Goal: Information Seeking & Learning: Find specific fact

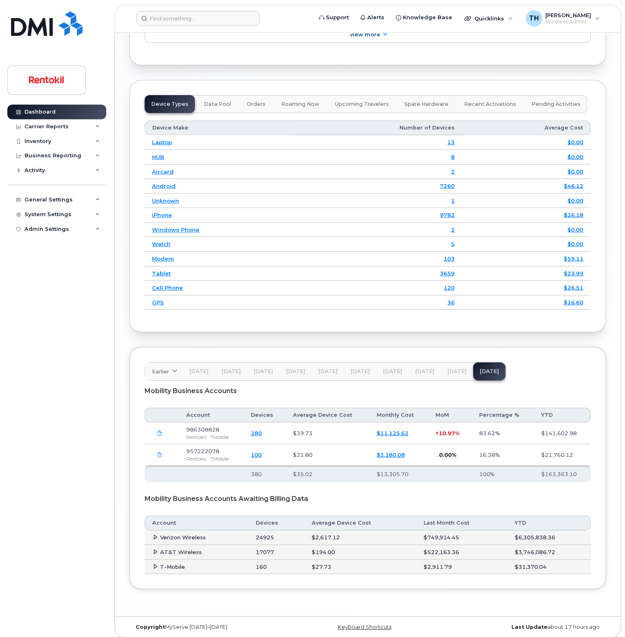
click at [449, 368] on span "Sep 25" at bounding box center [456, 371] width 19 height 7
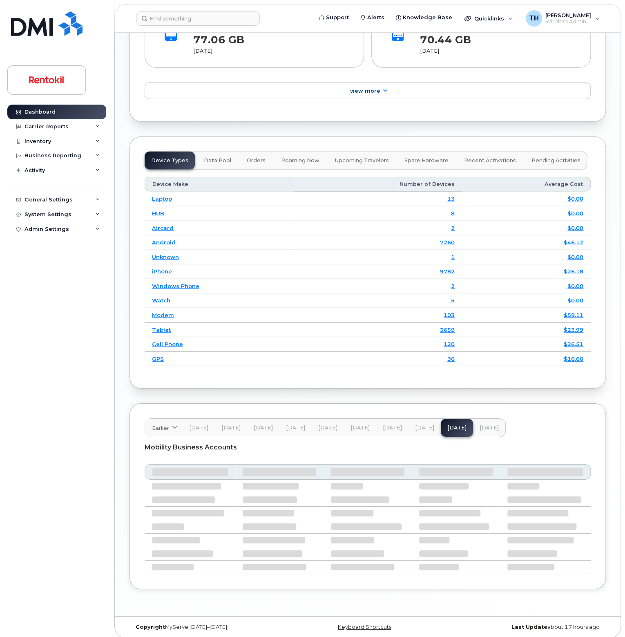
scroll to position [1033, 0]
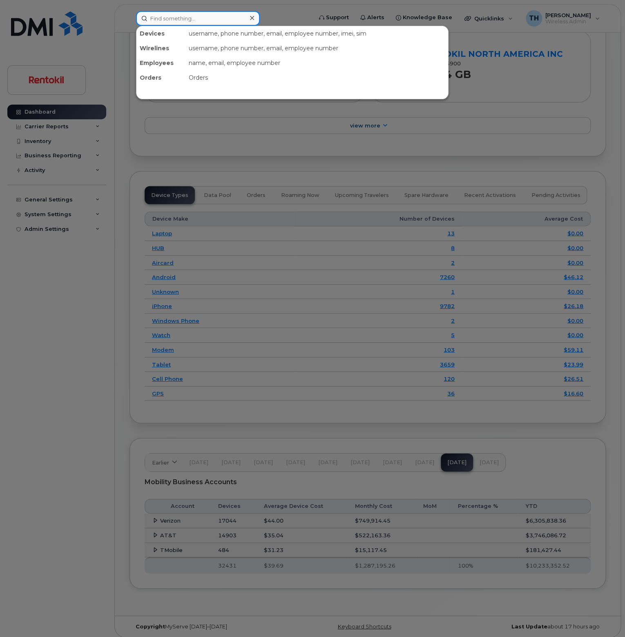
click at [178, 14] on input at bounding box center [198, 18] width 124 height 15
paste input "9016516219"
click at [206, 18] on input "9016516219" at bounding box center [198, 18] width 124 height 15
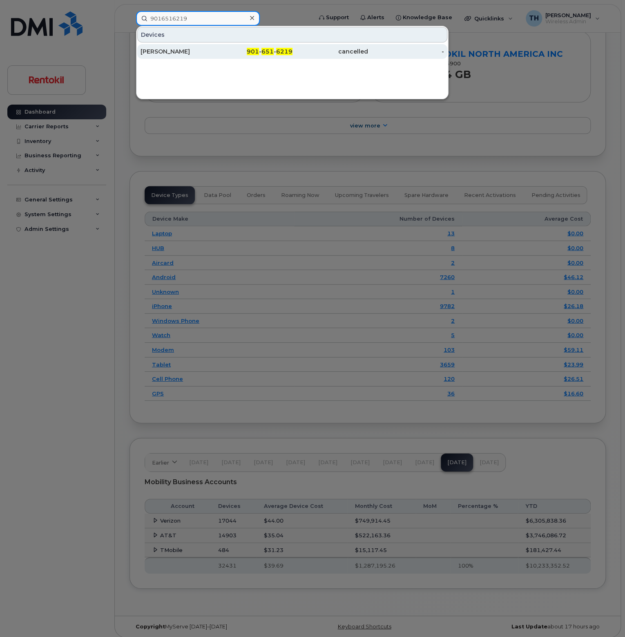
type input "9016516219"
click at [202, 47] on div "ZULEHA ABDUL" at bounding box center [179, 51] width 76 height 8
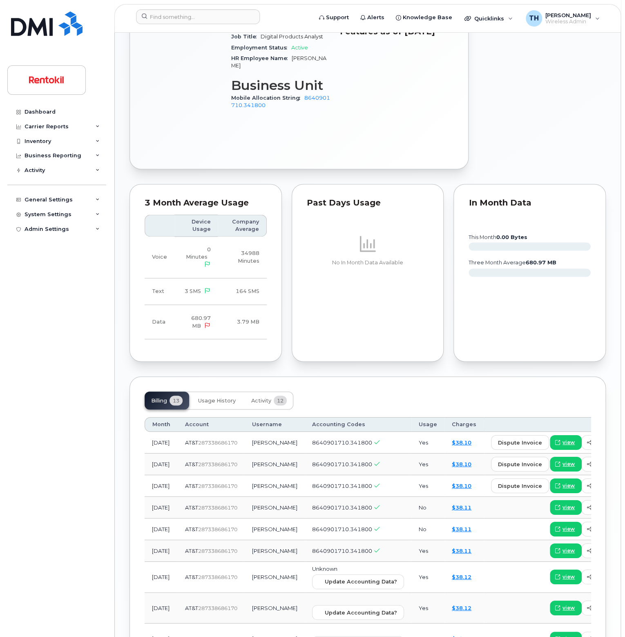
scroll to position [490, 0]
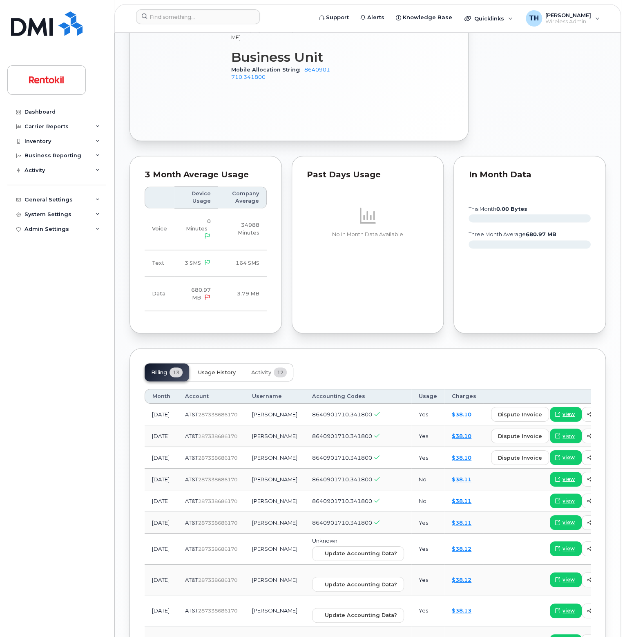
click at [214, 373] on span "Usage History" at bounding box center [217, 372] width 38 height 7
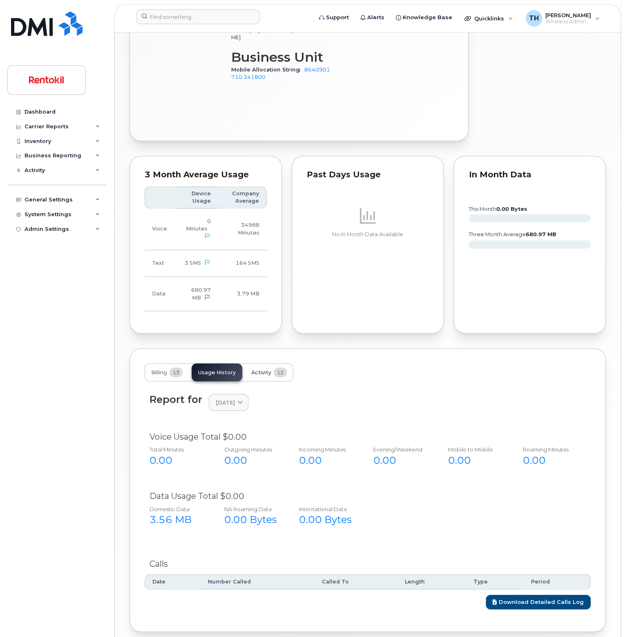
click at [272, 375] on button "Activity 12" at bounding box center [269, 372] width 49 height 18
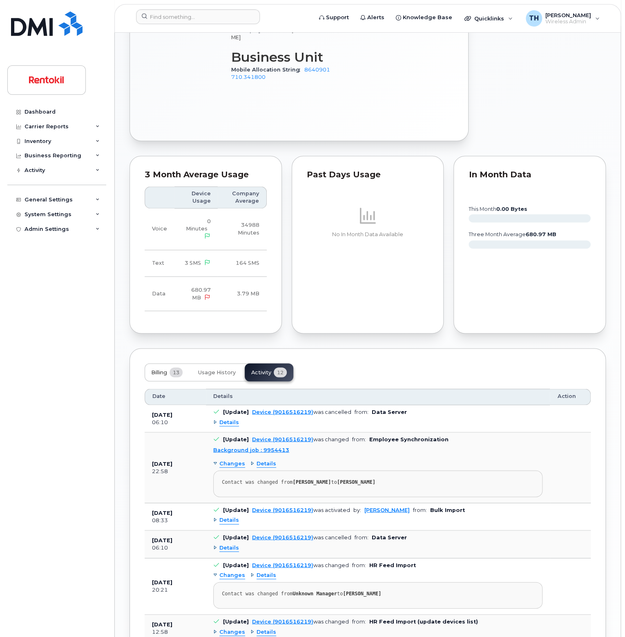
click at [171, 377] on button "Billing 13" at bounding box center [167, 372] width 45 height 18
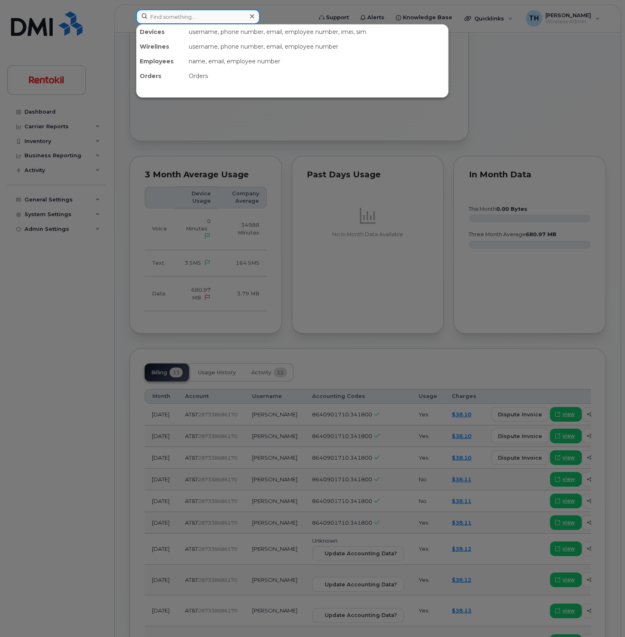
click at [222, 13] on input at bounding box center [198, 16] width 124 height 15
paste input "2246157573"
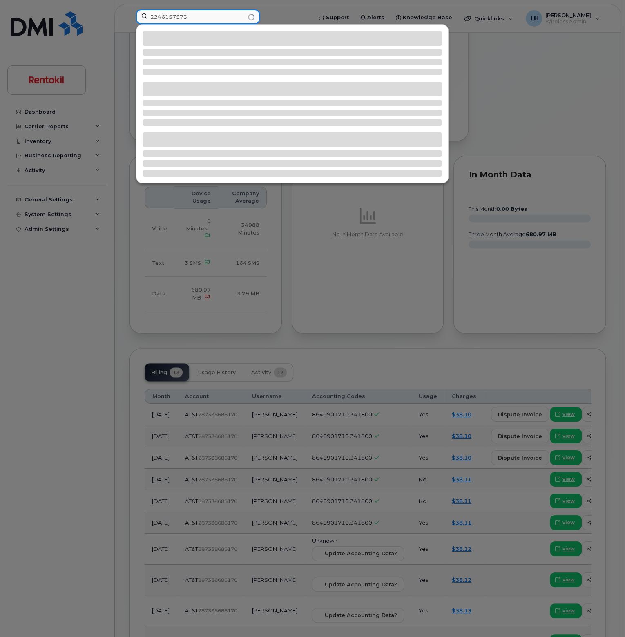
click at [221, 19] on input "2246157573" at bounding box center [198, 16] width 124 height 15
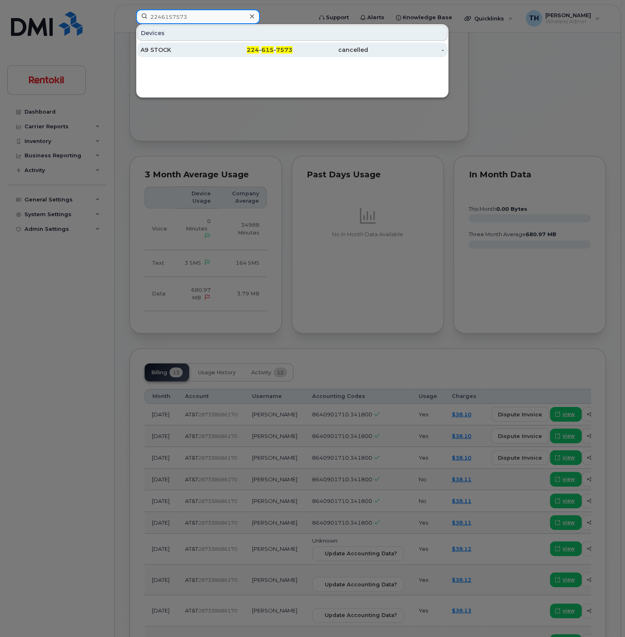
type input "2246157573"
click at [226, 48] on div "224 - 615 - 7573" at bounding box center [255, 50] width 76 height 8
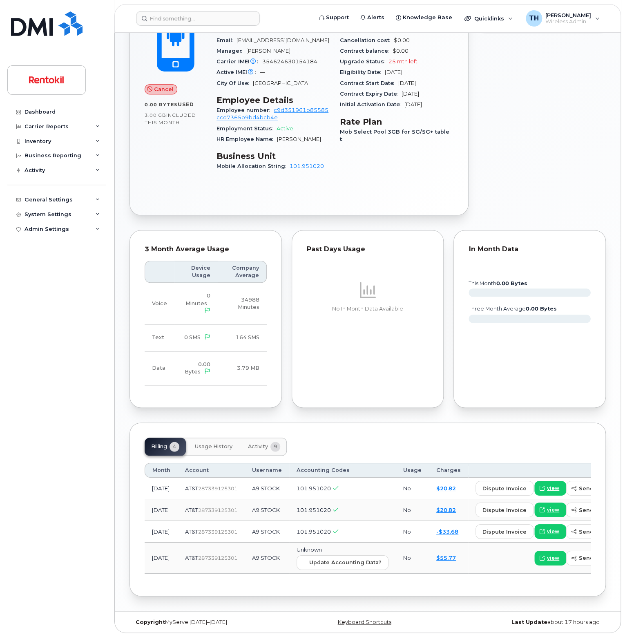
scroll to position [309, 0]
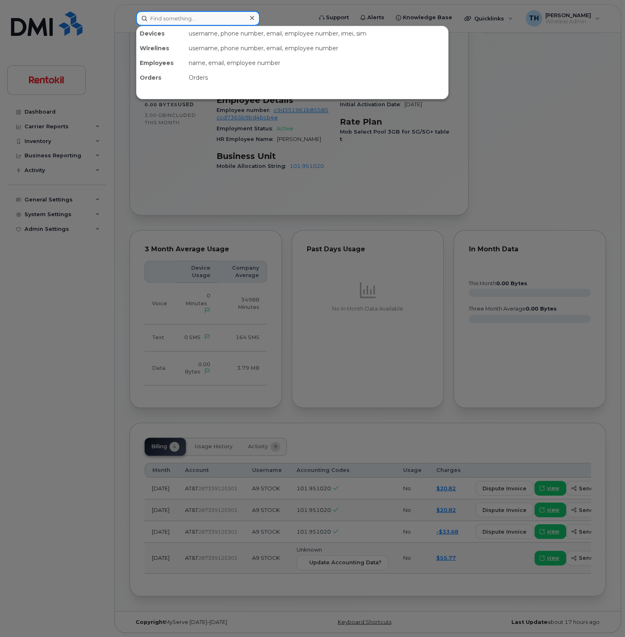
click at [180, 20] on input at bounding box center [198, 18] width 124 height 15
paste input "9728775582"
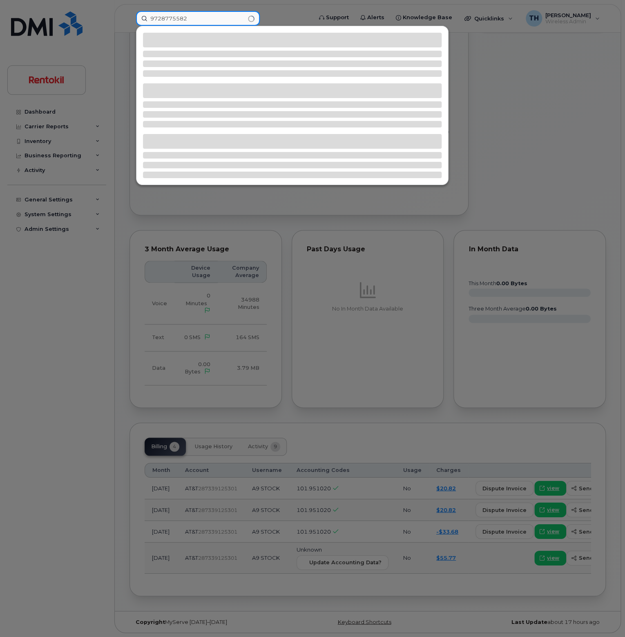
click at [199, 18] on input "9728775582" at bounding box center [198, 18] width 124 height 15
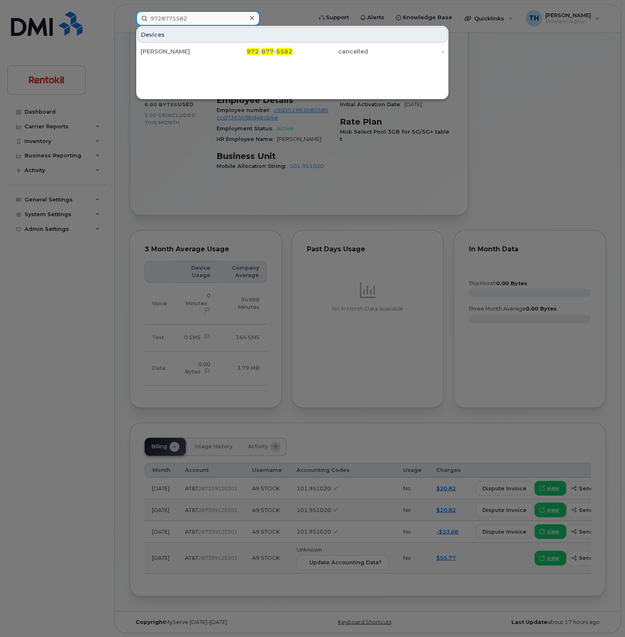
type input "9728775582"
drag, startPoint x: 200, startPoint y: 38, endPoint x: 202, endPoint y: 46, distance: 8.4
click at [202, 46] on div "ABEL LOPEZ" at bounding box center [179, 51] width 76 height 15
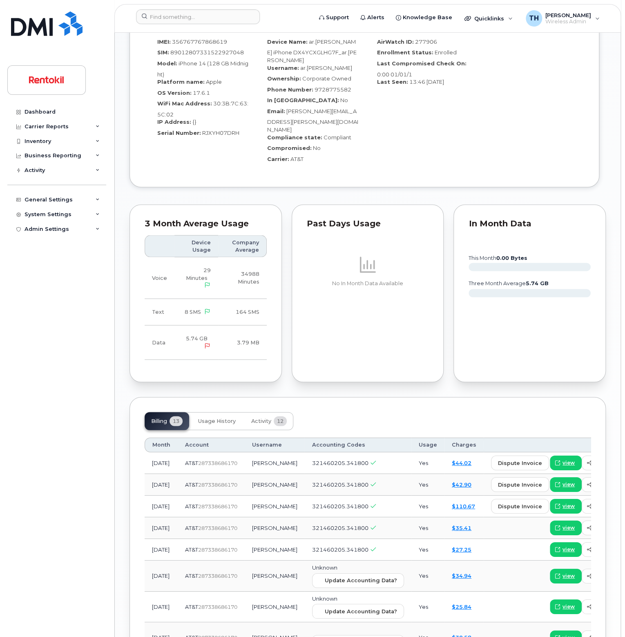
scroll to position [613, 0]
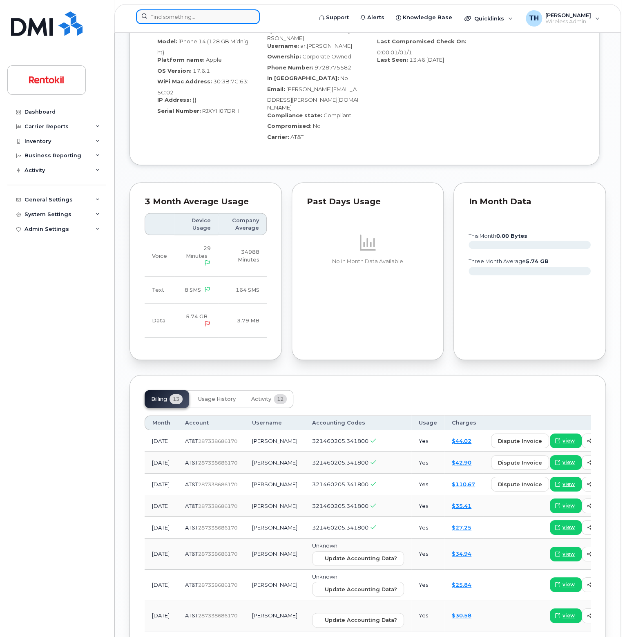
click at [190, 19] on input at bounding box center [198, 16] width 124 height 15
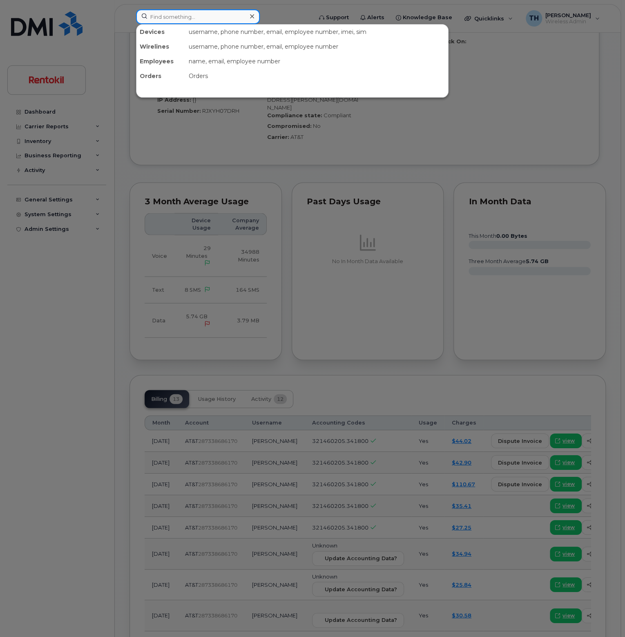
paste input "5044273752"
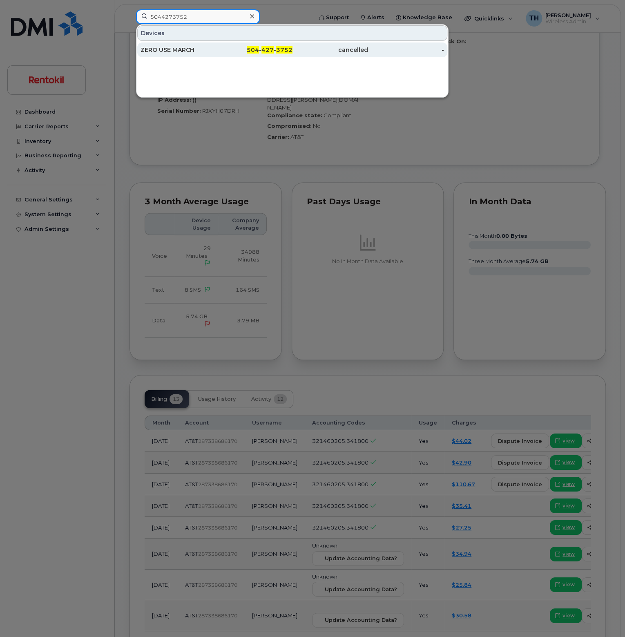
type input "5044273752"
click at [213, 47] on div "ZERO USE MARCH" at bounding box center [179, 50] width 76 height 8
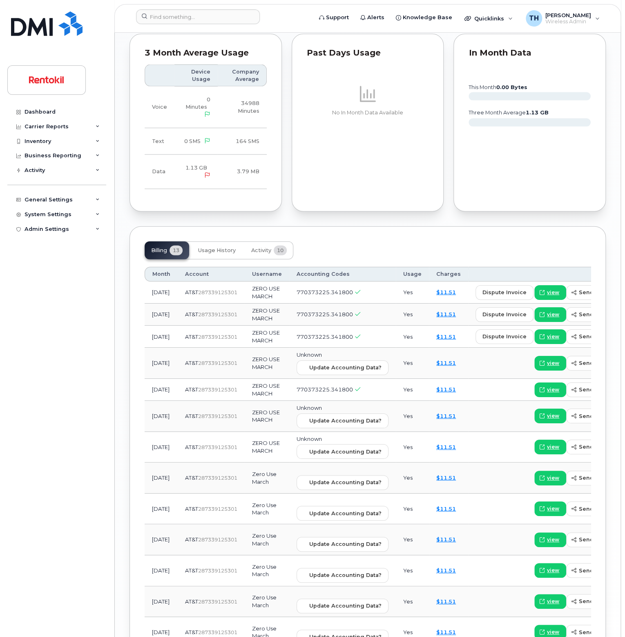
scroll to position [555, 0]
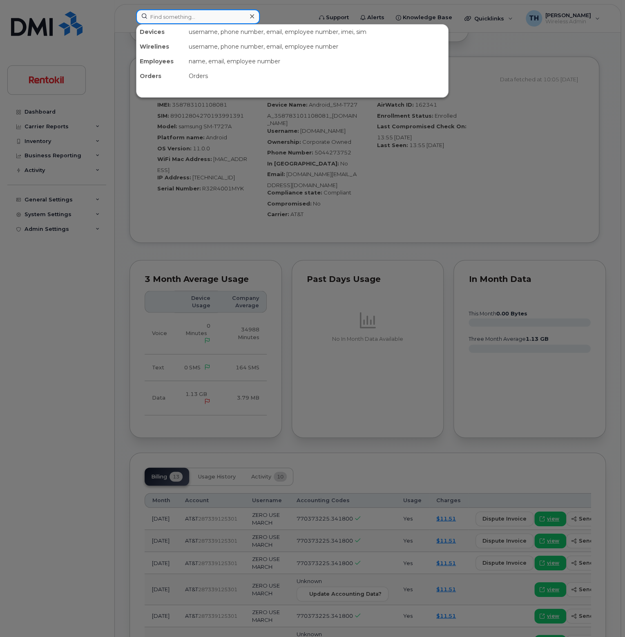
click at [216, 12] on input at bounding box center [198, 16] width 124 height 15
paste input "3462214097"
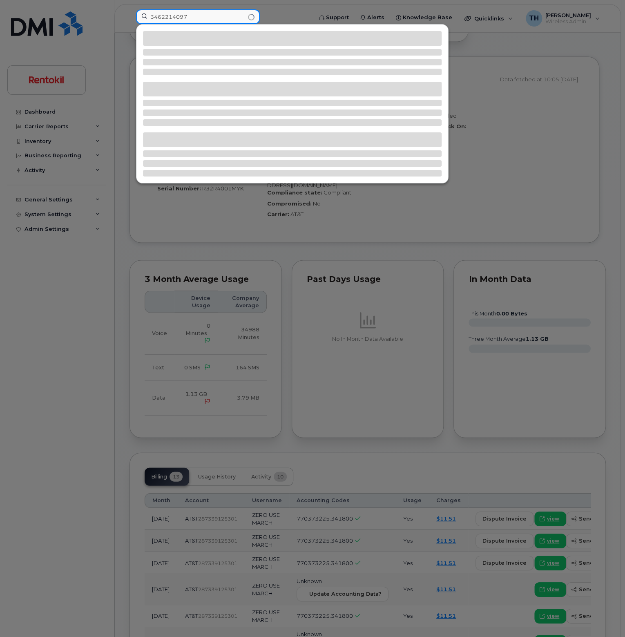
type input "3462214097"
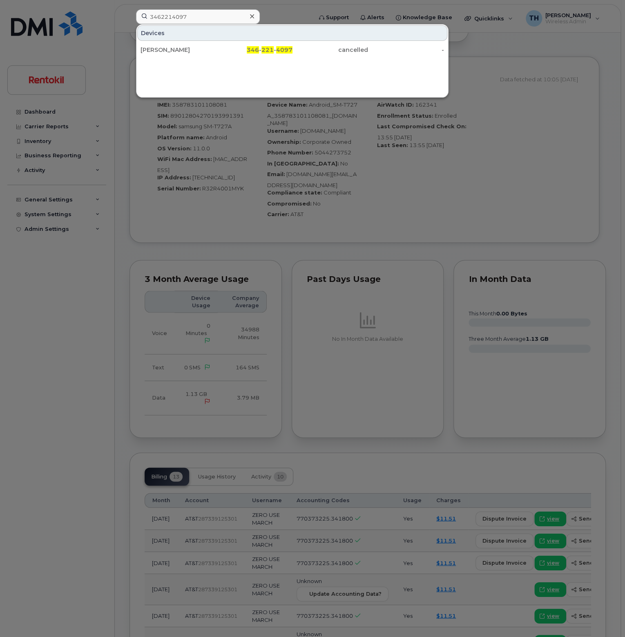
click at [216, 44] on div "[PERSON_NAME]" at bounding box center [179, 49] width 76 height 15
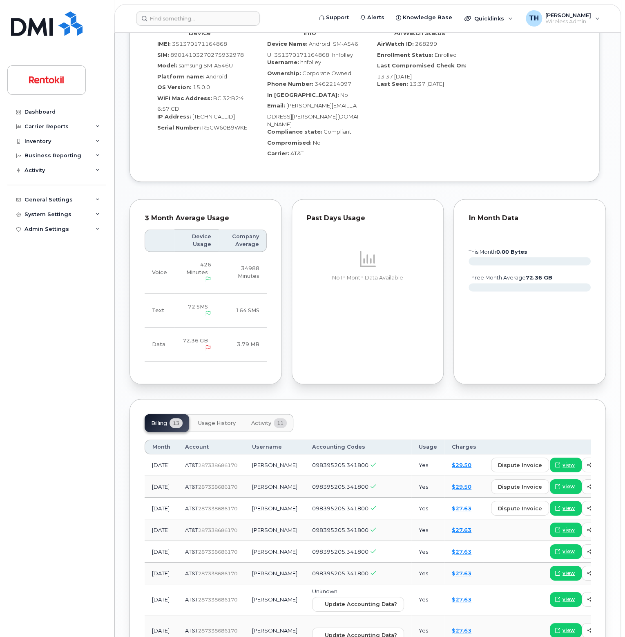
scroll to position [531, 0]
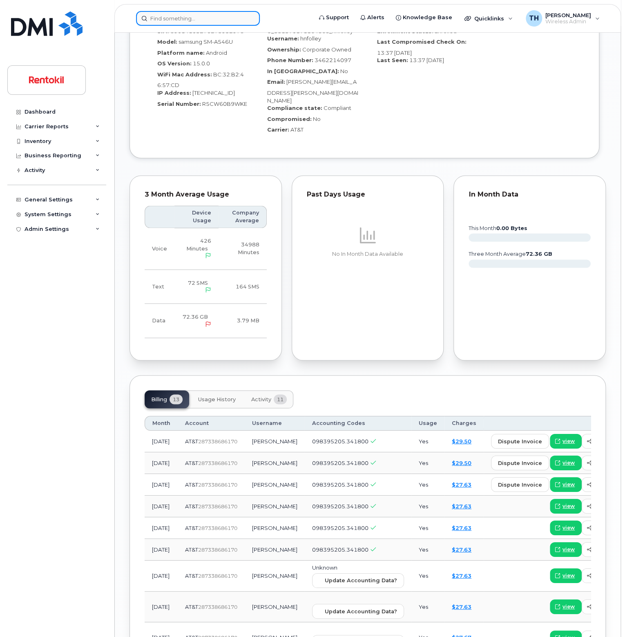
click at [242, 23] on input at bounding box center [198, 18] width 124 height 15
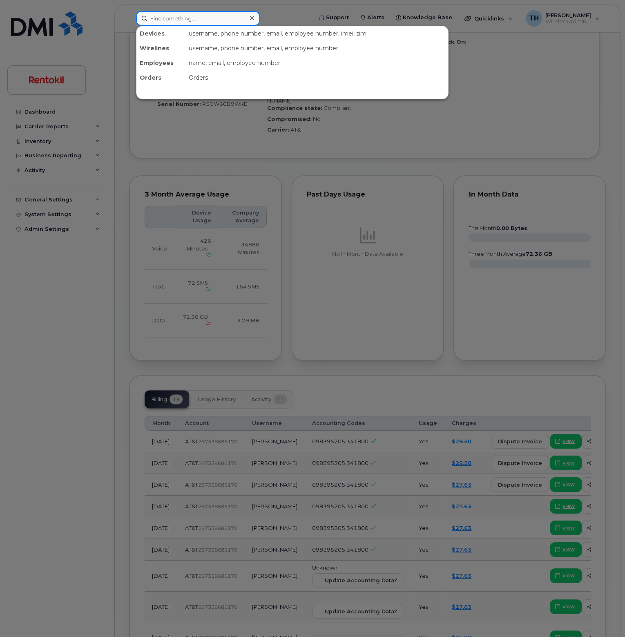
paste input "4709522339"
type input "4709522339"
click at [216, 42] on div "username, phone number, email, employee number" at bounding box center [317, 48] width 263 height 15
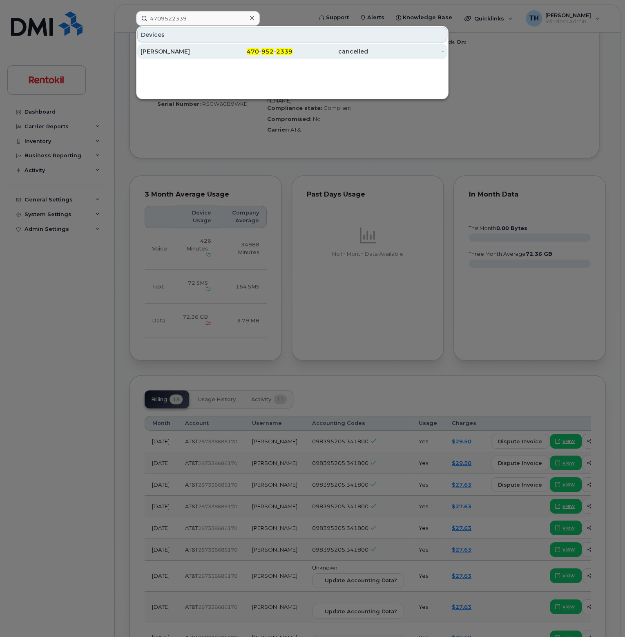
click at [214, 51] on div "[PERSON_NAME]" at bounding box center [179, 51] width 76 height 8
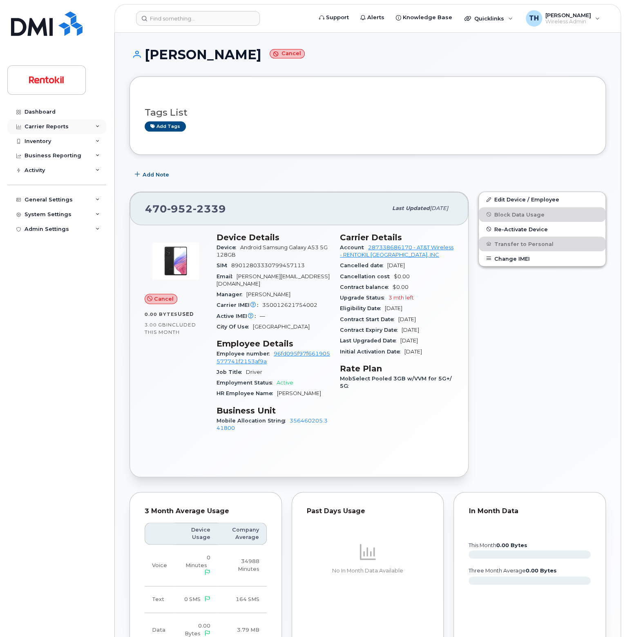
click at [62, 126] on div "Carrier Reports" at bounding box center [47, 126] width 44 height 7
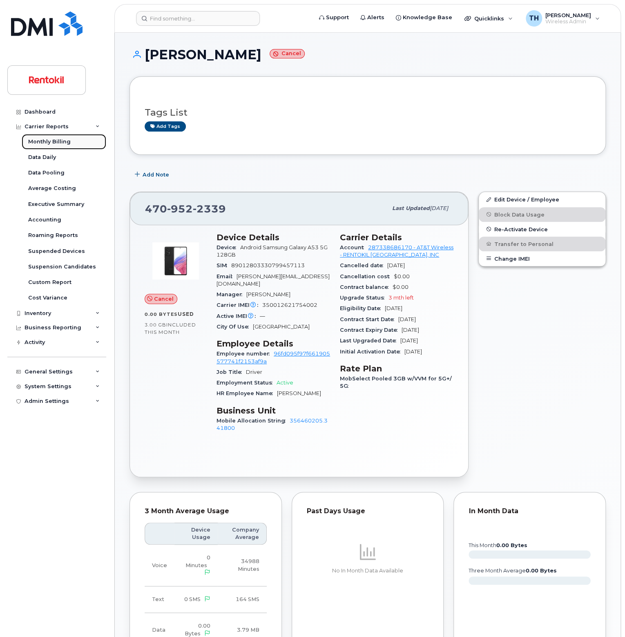
click at [60, 144] on div "Monthly Billing" at bounding box center [49, 141] width 42 height 7
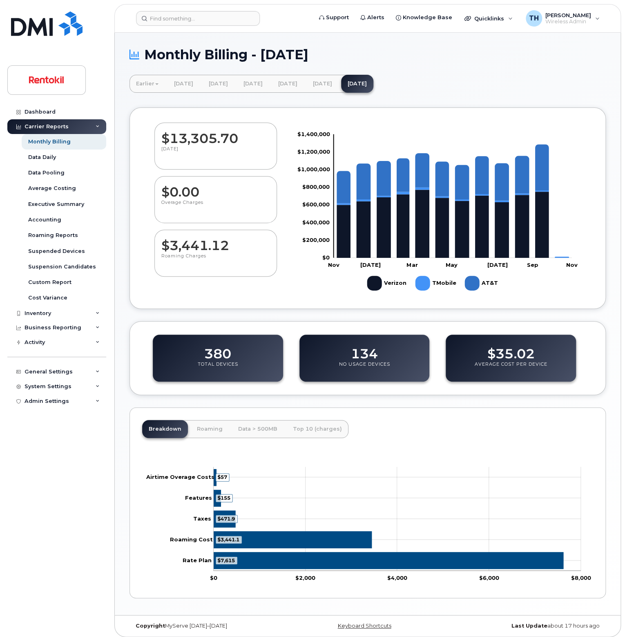
scroll to position [4, 0]
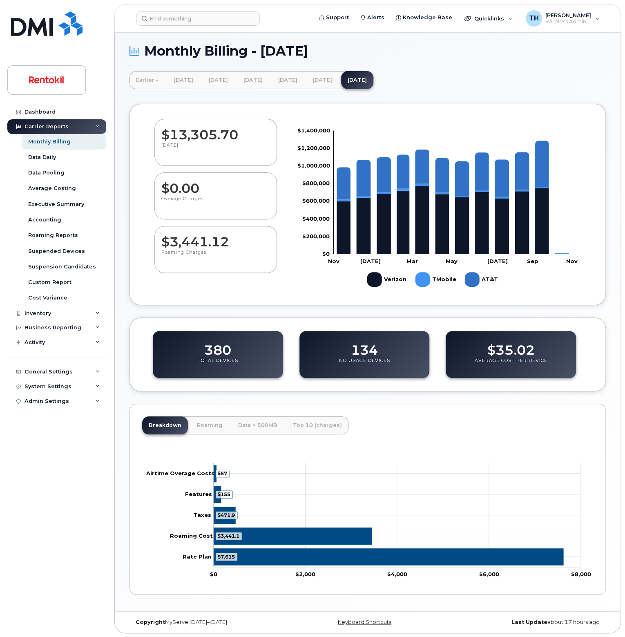
click at [129, 532] on div "Monthly Billing - October 2025 Earlier April 2025 March 2025 February 2025 Janu…" at bounding box center [368, 320] width 506 height 582
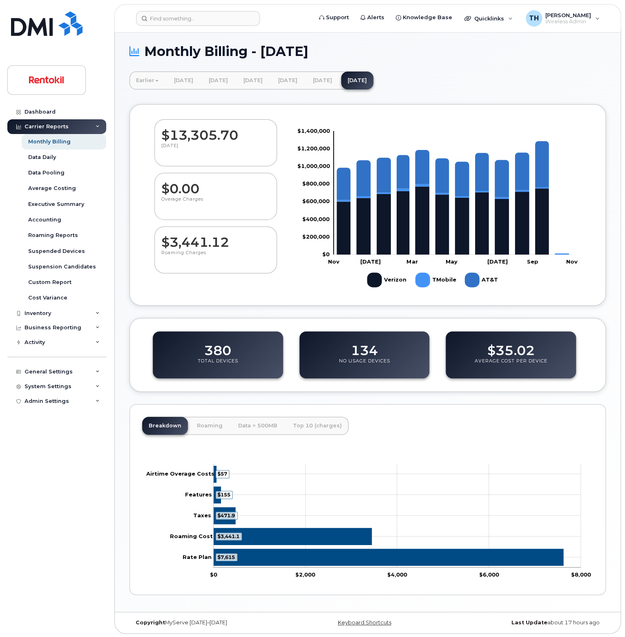
scroll to position [0, 0]
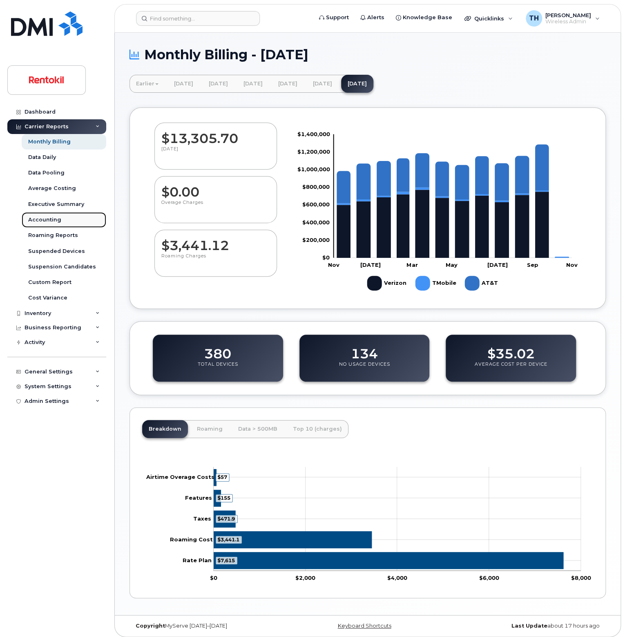
click at [60, 220] on link "Accounting" at bounding box center [64, 220] width 85 height 16
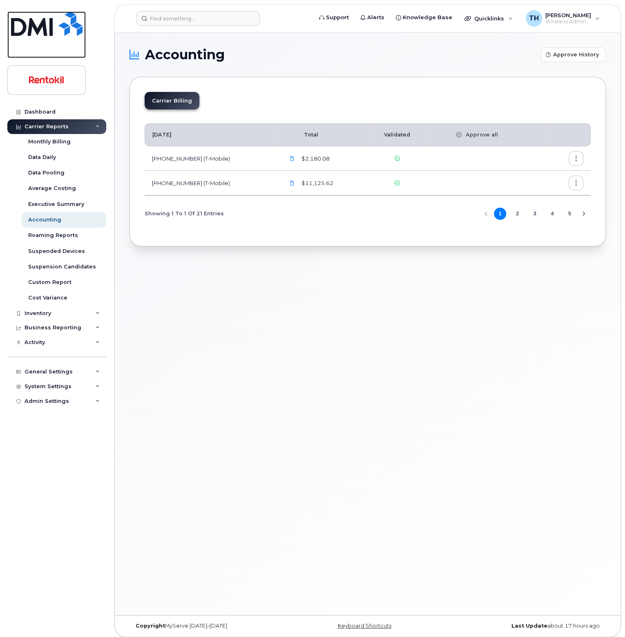
click at [46, 27] on img at bounding box center [47, 23] width 72 height 25
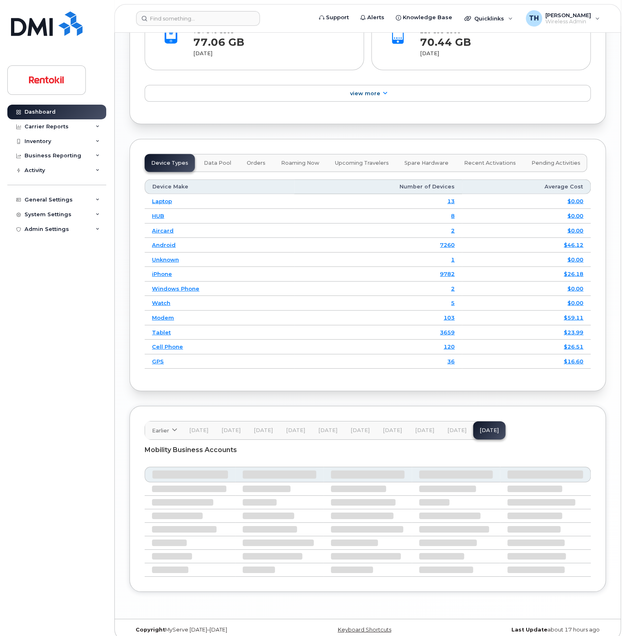
scroll to position [1069, 0]
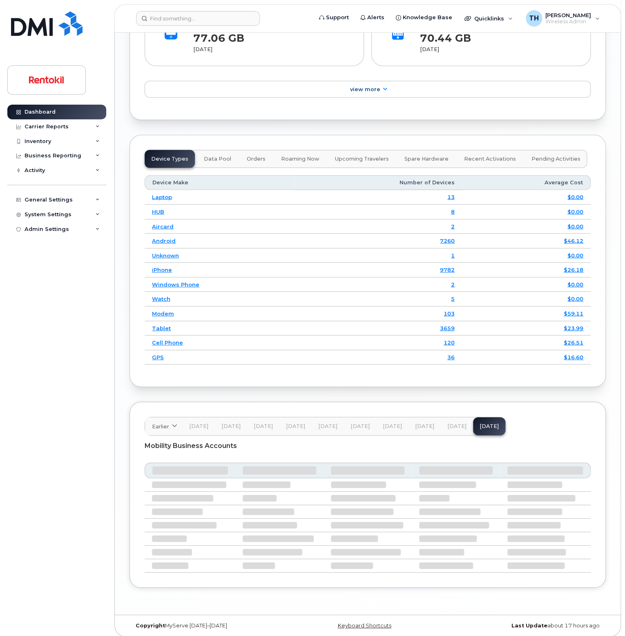
click at [454, 423] on span "Sep 25" at bounding box center [456, 426] width 19 height 7
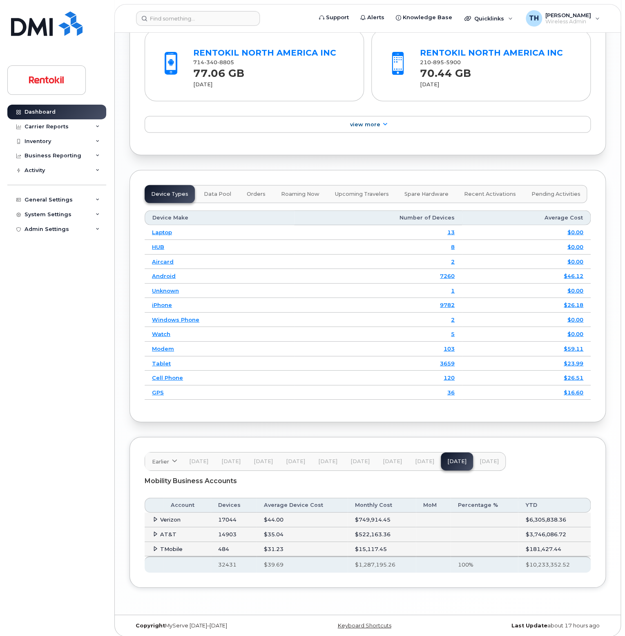
click at [169, 516] on span "Verizon" at bounding box center [170, 519] width 20 height 7
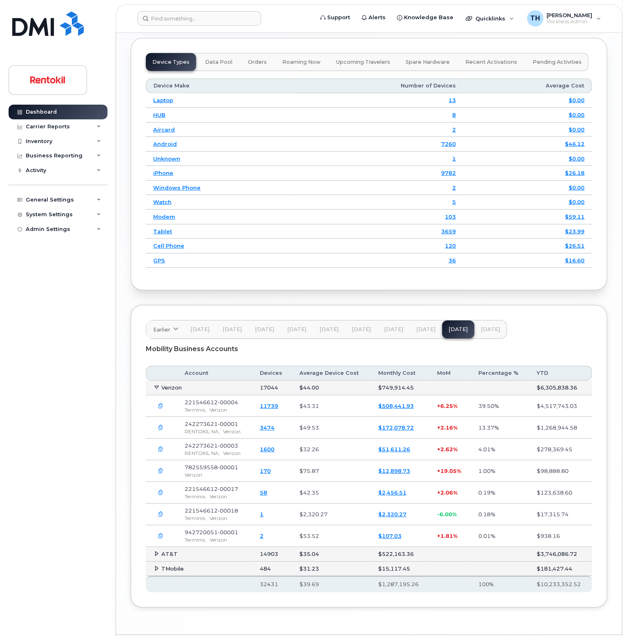
scroll to position [1185, 0]
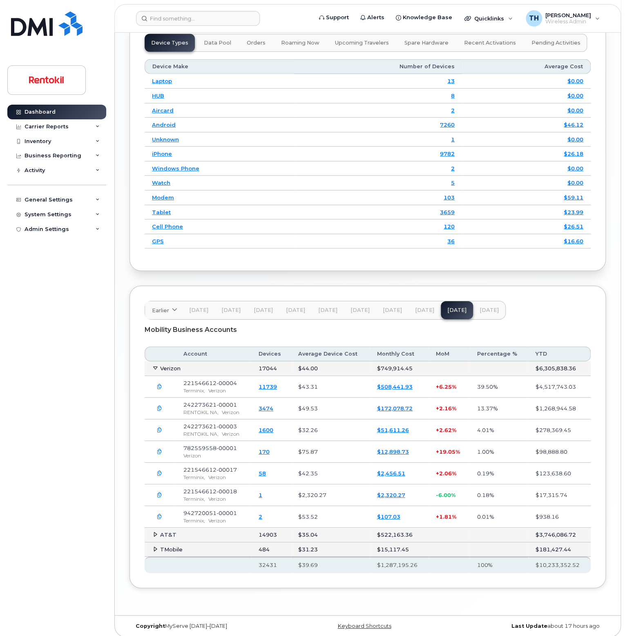
click at [271, 384] on link "11739" at bounding box center [268, 386] width 18 height 7
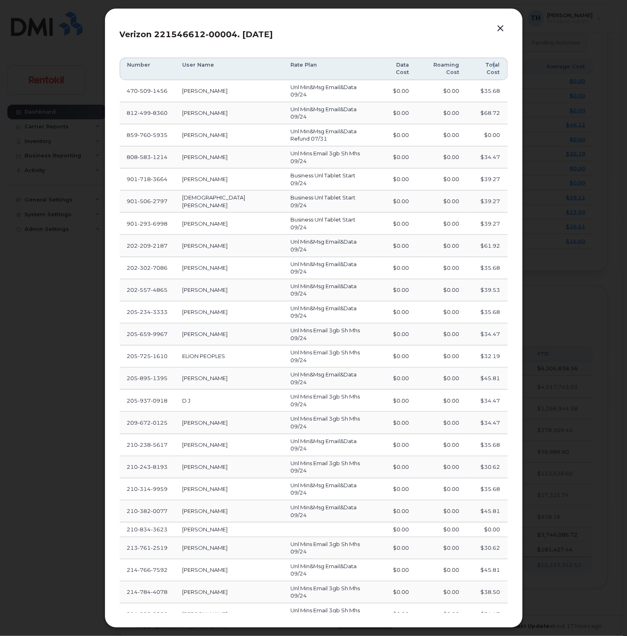
click at [495, 80] on th "Total Cost" at bounding box center [487, 69] width 41 height 22
click at [336, 632] on button "Load more" at bounding box center [313, 639] width 245 height 15
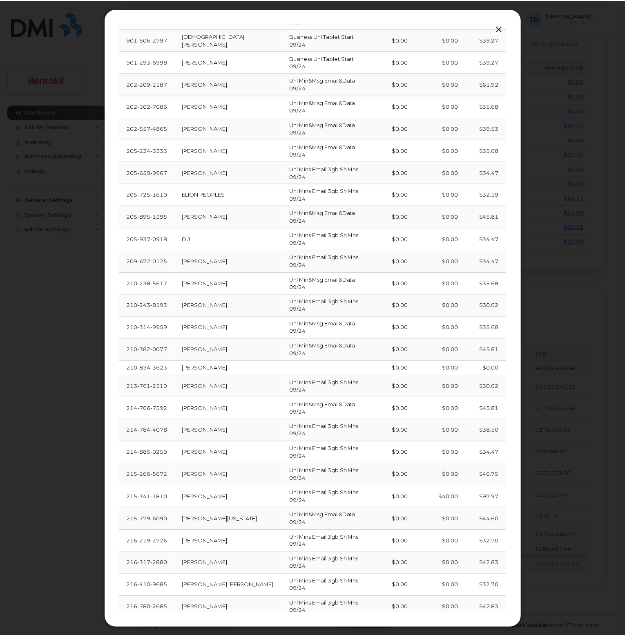
scroll to position [0, 0]
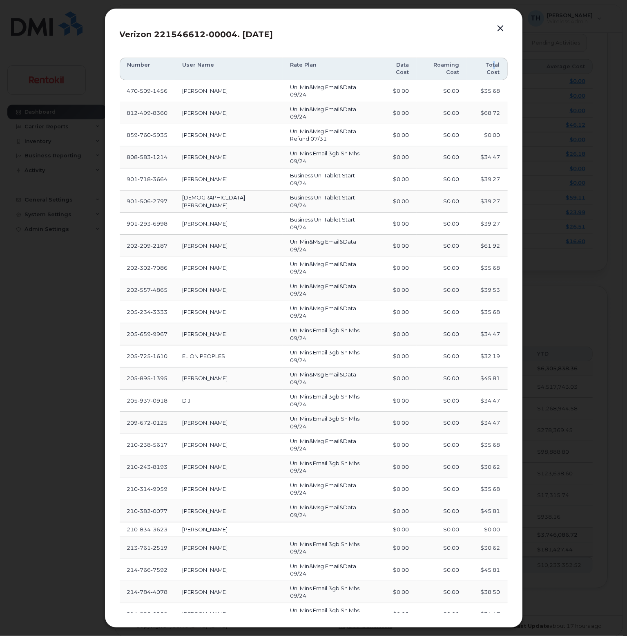
click at [503, 31] on button "button" at bounding box center [501, 28] width 12 height 11
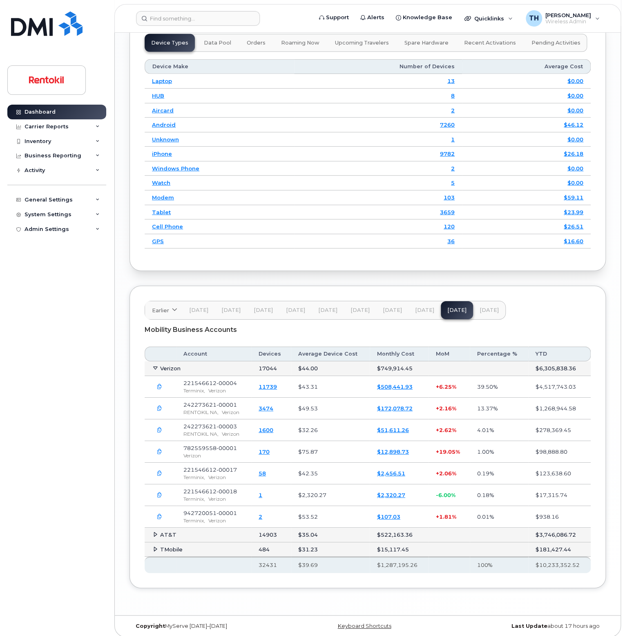
click at [159, 384] on icon "button" at bounding box center [159, 386] width 5 height 5
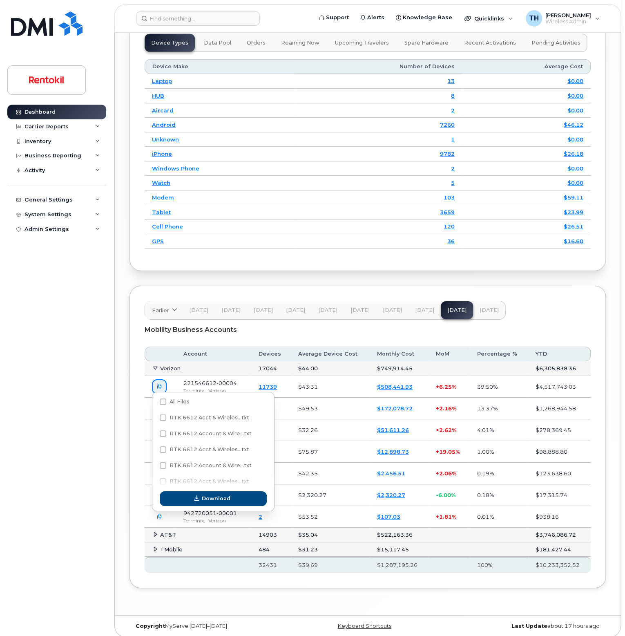
click at [229, 387] on div "Terminix, Verizon" at bounding box center [213, 390] width 60 height 7
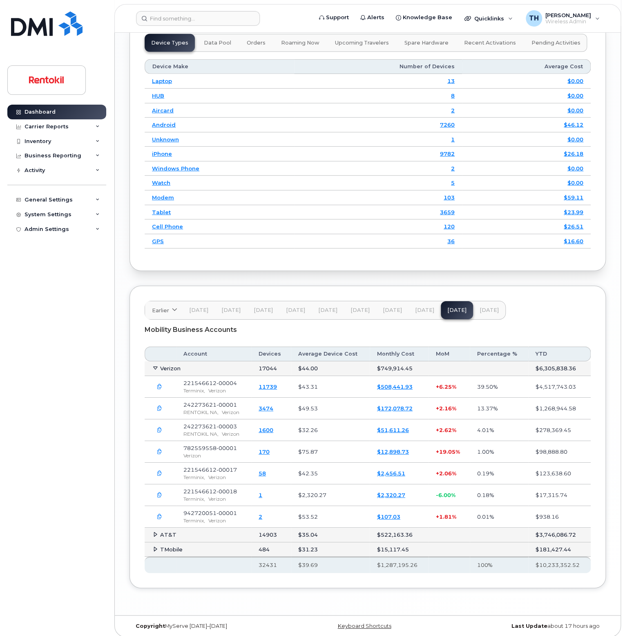
click at [226, 380] on span "221546612-00004" at bounding box center [210, 383] width 54 height 7
click at [394, 384] on link "$508,441.93" at bounding box center [395, 386] width 36 height 7
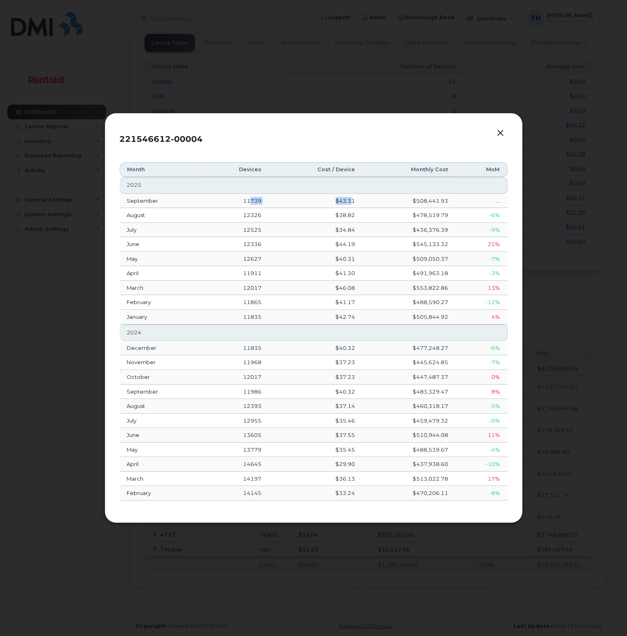
drag, startPoint x: 250, startPoint y: 201, endPoint x: 353, endPoint y: 200, distance: 103.4
click at [350, 200] on tr "September 11739 $43.31 $508,441.93 ..." at bounding box center [314, 201] width 388 height 15
click at [353, 200] on td "$43.31" at bounding box center [316, 201] width 94 height 15
click at [458, 206] on tr "September 11739 $43.31 $508,441.93 ..." at bounding box center [314, 201] width 388 height 15
click at [385, 209] on td "$478,519.79" at bounding box center [409, 215] width 93 height 15
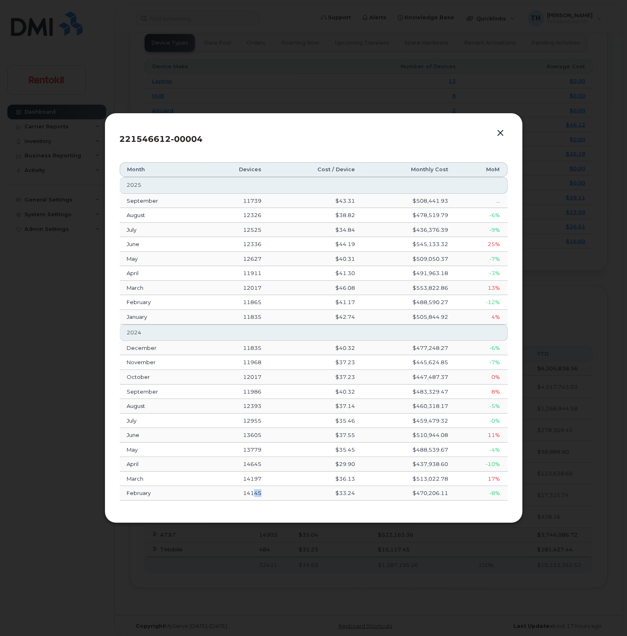
drag, startPoint x: 253, startPoint y: 494, endPoint x: 264, endPoint y: 490, distance: 12.0
click at [263, 492] on td "14145" at bounding box center [235, 493] width 67 height 15
drag, startPoint x: 248, startPoint y: 406, endPoint x: 258, endPoint y: 405, distance: 9.8
click at [258, 405] on td "12393" at bounding box center [235, 406] width 67 height 15
drag, startPoint x: 247, startPoint y: 395, endPoint x: 258, endPoint y: 392, distance: 10.9
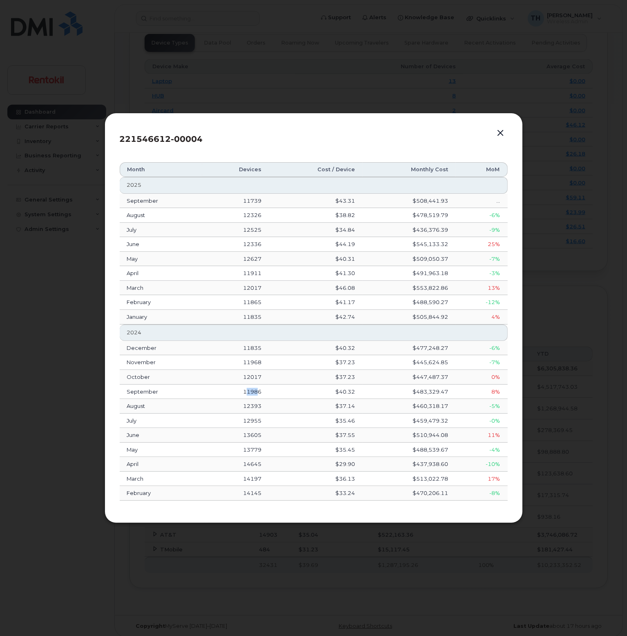
click at [258, 392] on td "11986" at bounding box center [235, 392] width 67 height 15
drag, startPoint x: 250, startPoint y: 378, endPoint x: 259, endPoint y: 375, distance: 10.3
click at [260, 376] on td "12017" at bounding box center [235, 377] width 67 height 15
drag, startPoint x: 248, startPoint y: 365, endPoint x: 254, endPoint y: 355, distance: 11.0
click at [258, 363] on td "11968" at bounding box center [235, 362] width 67 height 15
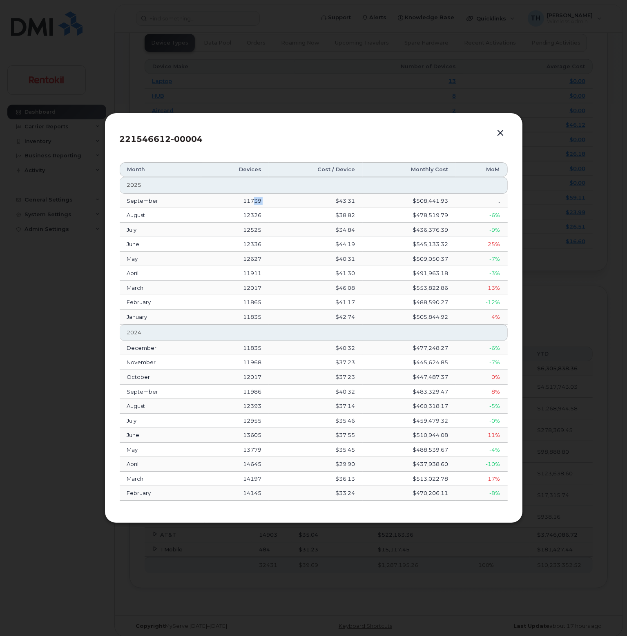
drag, startPoint x: 252, startPoint y: 199, endPoint x: 268, endPoint y: 199, distance: 15.9
click at [268, 199] on tr "September 11739 $43.31 $508,441.93 ..." at bounding box center [314, 201] width 388 height 15
click at [259, 232] on td "12525" at bounding box center [235, 230] width 67 height 15
drag, startPoint x: 251, startPoint y: 219, endPoint x: 278, endPoint y: 219, distance: 26.6
click at [272, 218] on tr "August 12326 $38.82 $478,519.79 -6%" at bounding box center [314, 215] width 388 height 15
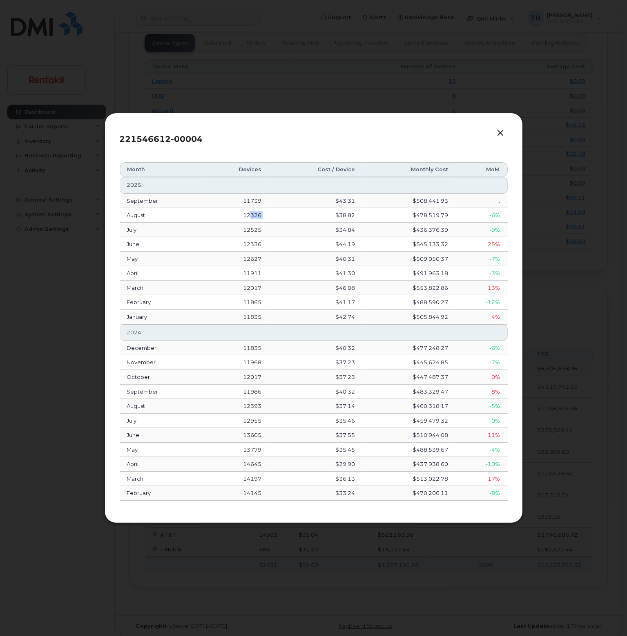
click at [278, 219] on td "$38.82" at bounding box center [316, 215] width 94 height 15
click at [503, 133] on button "button" at bounding box center [501, 132] width 12 height 11
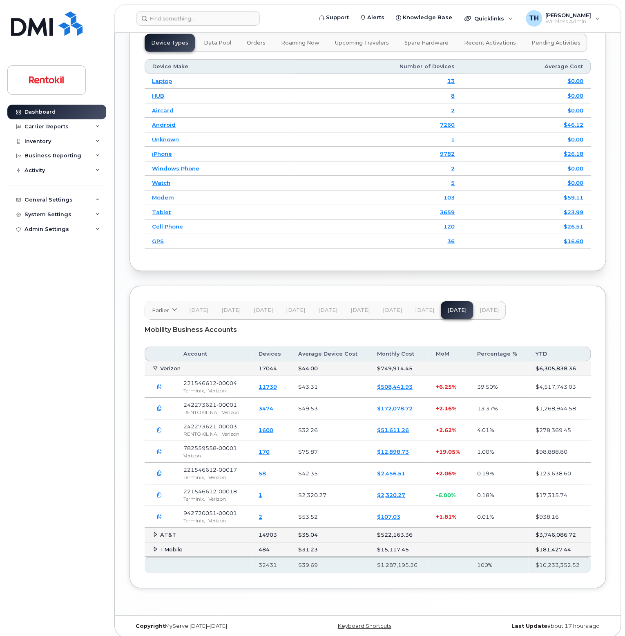
click at [273, 405] on link "3474" at bounding box center [266, 408] width 15 height 7
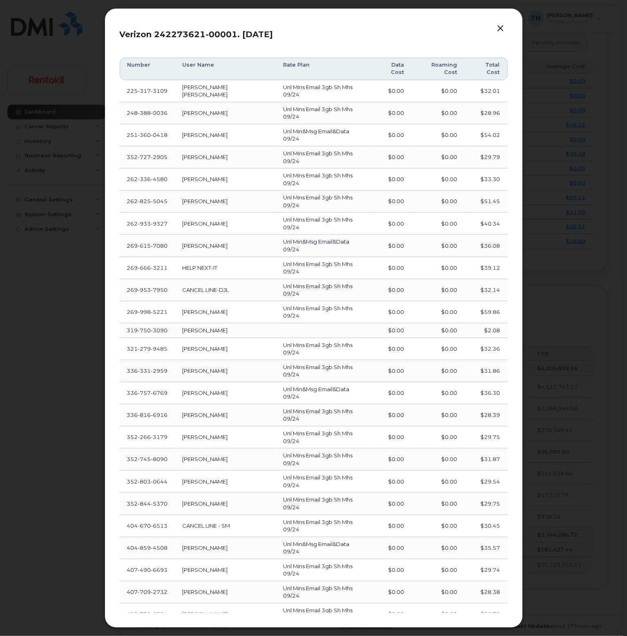
click at [502, 34] on button "button" at bounding box center [501, 28] width 12 height 11
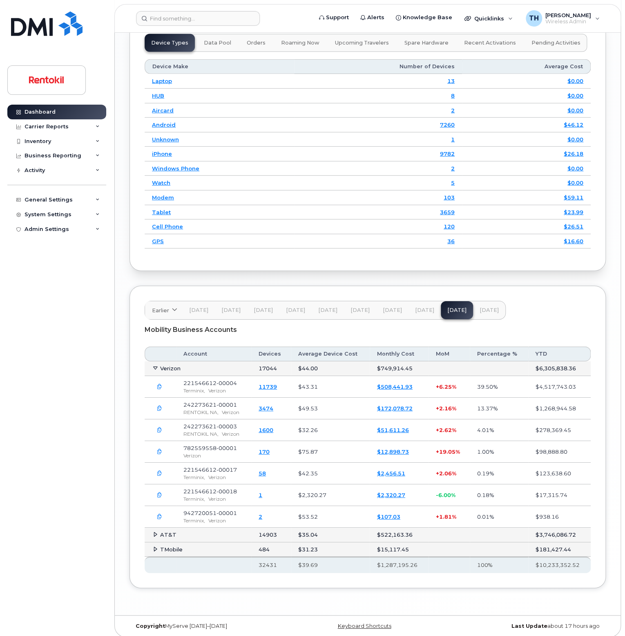
click at [391, 405] on link "$172,078.72" at bounding box center [395, 408] width 36 height 7
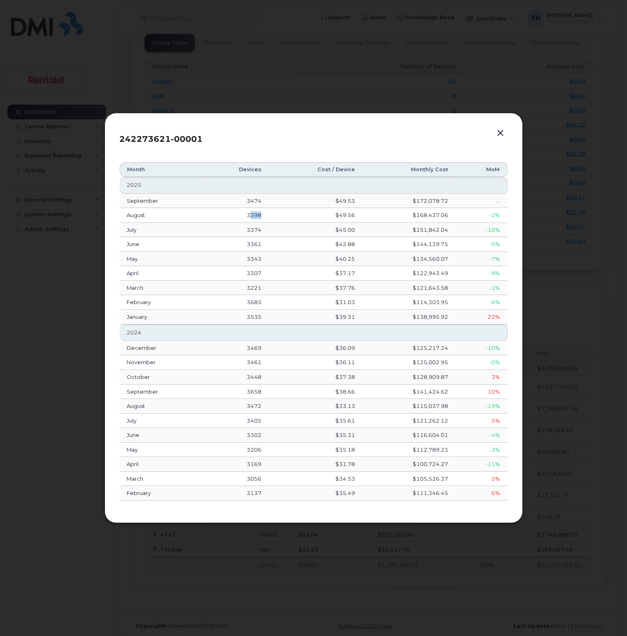
drag, startPoint x: 250, startPoint y: 214, endPoint x: 260, endPoint y: 214, distance: 9.4
click at [260, 214] on td "3398" at bounding box center [235, 215] width 67 height 15
drag, startPoint x: 254, startPoint y: 232, endPoint x: 257, endPoint y: 244, distance: 12.7
click at [254, 232] on td "3374" at bounding box center [235, 230] width 67 height 15
click at [264, 266] on tbody "2025 September 3474 $49.53 $172,078.72 ... August 3398 $49.56 $168,437.06 -2% J…" at bounding box center [314, 339] width 388 height 324
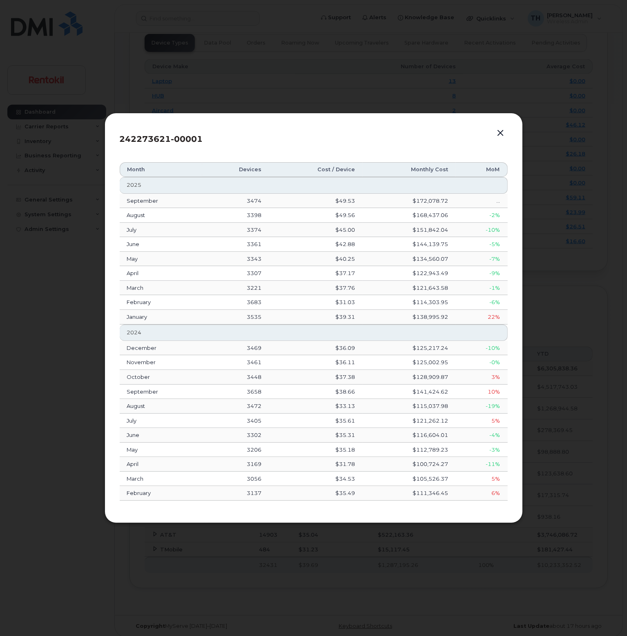
drag, startPoint x: 263, startPoint y: 308, endPoint x: 389, endPoint y: 271, distance: 130.6
click at [266, 309] on td "3683" at bounding box center [235, 302] width 67 height 15
click at [503, 134] on button "button" at bounding box center [501, 132] width 12 height 11
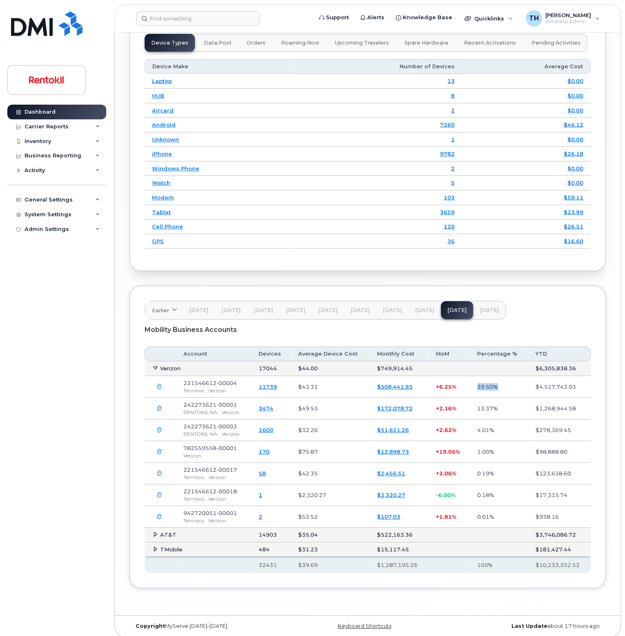
drag, startPoint x: 472, startPoint y: 380, endPoint x: 505, endPoint y: 381, distance: 32.7
click at [505, 381] on td "39.50%" at bounding box center [499, 387] width 58 height 22
drag, startPoint x: 549, startPoint y: 381, endPoint x: 570, endPoint y: 391, distance: 23.4
click at [579, 380] on td "$4,517,743.03" at bounding box center [559, 387] width 63 height 22
click at [534, 412] on td "$1,268,944.58" at bounding box center [559, 409] width 63 height 22
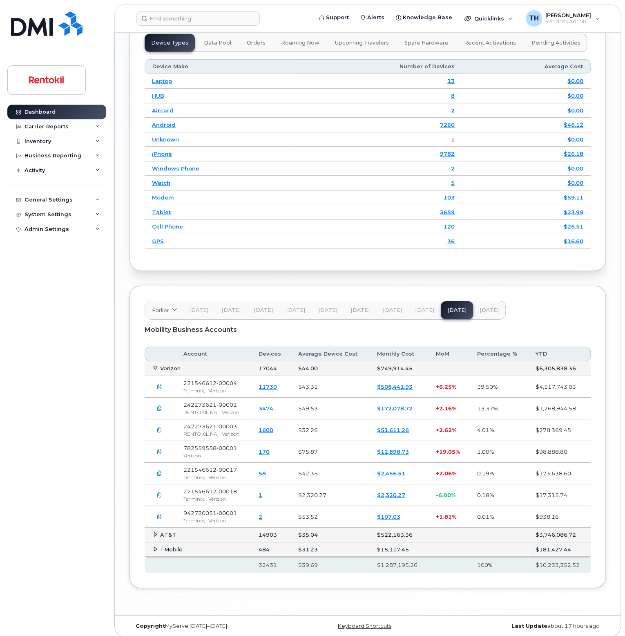
click at [154, 366] on icon at bounding box center [155, 367] width 5 height 5
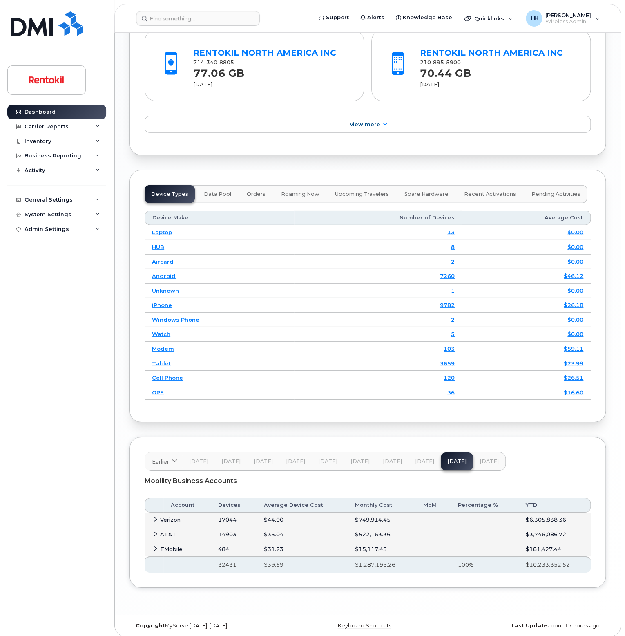
click at [541, 515] on td "$6,305,838.36" at bounding box center [554, 519] width 73 height 15
click at [369, 515] on td "$749,914.45" at bounding box center [382, 519] width 68 height 15
click at [418, 458] on span "[DATE]" at bounding box center [424, 461] width 19 height 7
click at [446, 461] on button "[DATE]" at bounding box center [457, 461] width 32 height 18
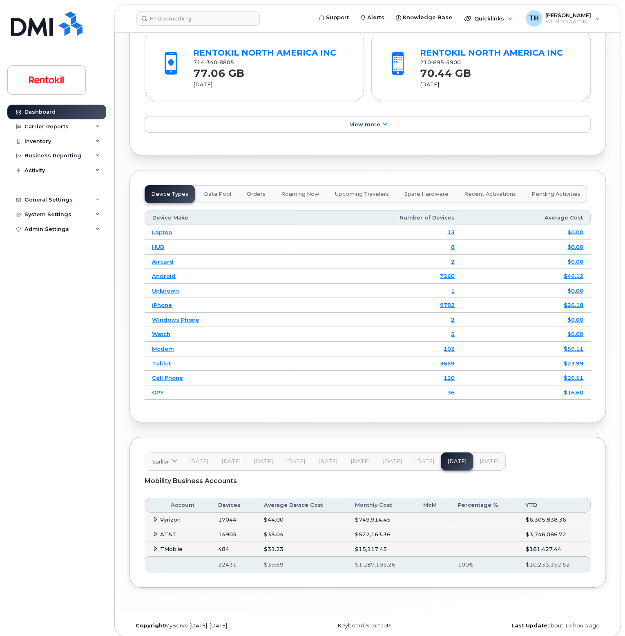
click at [432, 458] on button "[DATE]" at bounding box center [425, 461] width 32 height 18
click at [451, 460] on span "[DATE]" at bounding box center [456, 461] width 19 height 7
click at [431, 458] on button "[DATE]" at bounding box center [425, 461] width 32 height 18
drag, startPoint x: 448, startPoint y: 458, endPoint x: 439, endPoint y: 457, distance: 9.0
click at [448, 458] on span "[DATE]" at bounding box center [456, 461] width 19 height 7
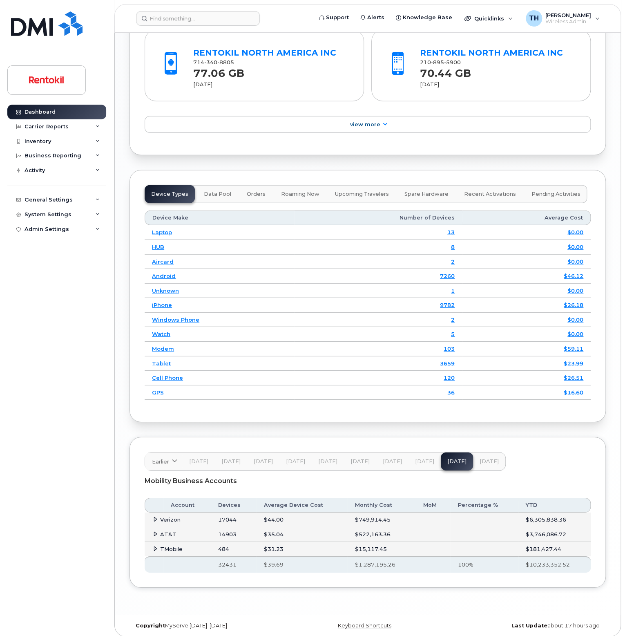
click at [421, 458] on span "[DATE]" at bounding box center [424, 461] width 19 height 7
click at [441, 456] on button "[DATE]" at bounding box center [457, 461] width 32 height 18
click at [415, 458] on span "[DATE]" at bounding box center [424, 461] width 19 height 7
click at [455, 458] on span "[DATE]" at bounding box center [456, 461] width 19 height 7
click at [428, 458] on span "[DATE]" at bounding box center [424, 461] width 19 height 7
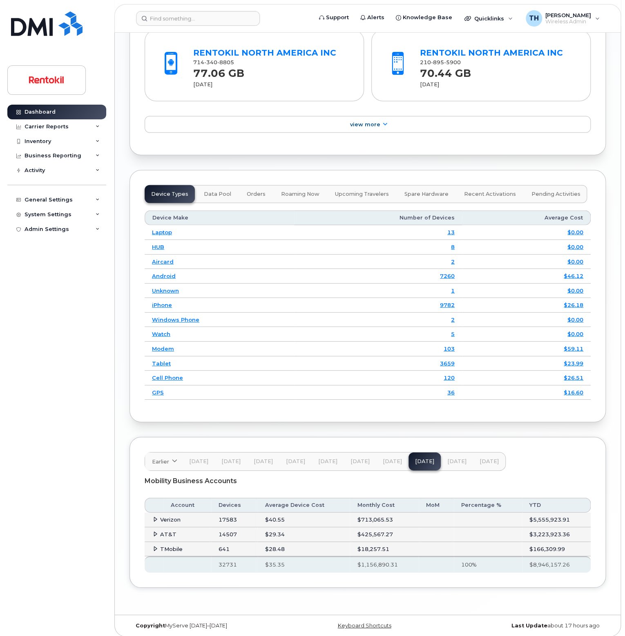
click at [451, 458] on span "[DATE]" at bounding box center [456, 461] width 19 height 7
click at [431, 456] on button "[DATE]" at bounding box center [425, 461] width 32 height 18
click at [453, 458] on span "[DATE]" at bounding box center [456, 461] width 19 height 7
click at [432, 457] on button "[DATE]" at bounding box center [425, 461] width 32 height 18
click at [448, 458] on span "[DATE]" at bounding box center [456, 461] width 19 height 7
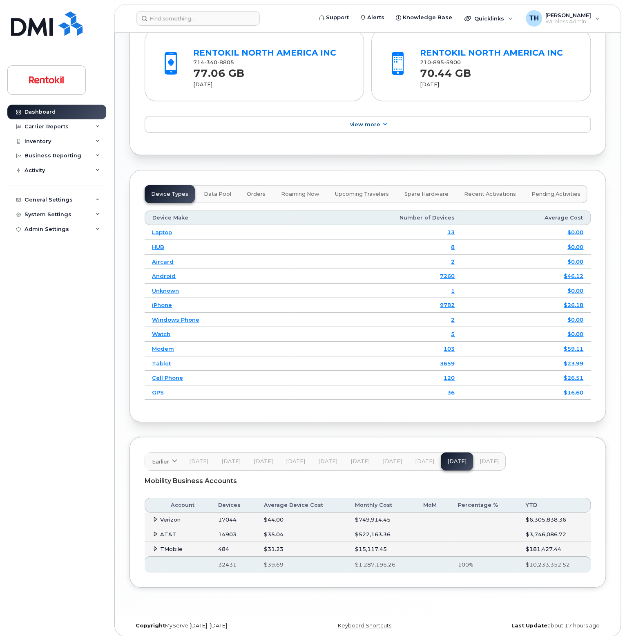
click at [422, 458] on span "[DATE]" at bounding box center [424, 461] width 19 height 7
click at [447, 459] on span "[DATE]" at bounding box center [456, 461] width 19 height 7
click at [426, 458] on span "[DATE]" at bounding box center [424, 461] width 19 height 7
click at [447, 459] on span "[DATE]" at bounding box center [456, 461] width 19 height 7
click at [425, 458] on span "[DATE]" at bounding box center [424, 461] width 19 height 7
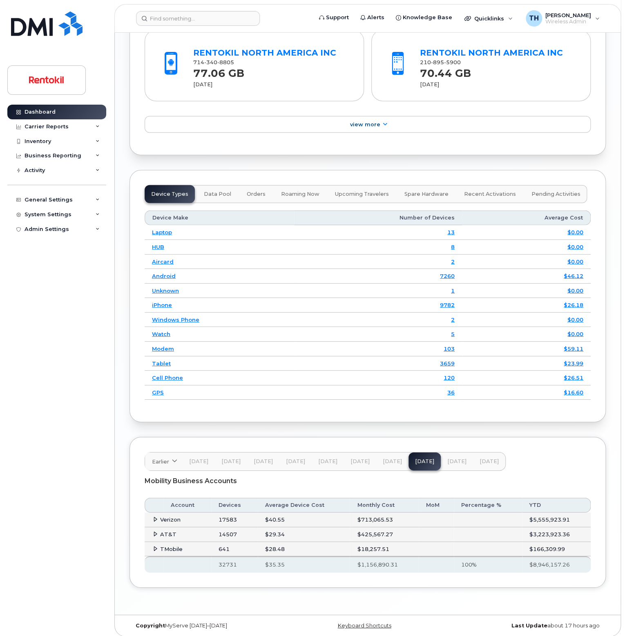
click at [447, 460] on span "[DATE]" at bounding box center [456, 461] width 19 height 7
click at [425, 459] on span "[DATE]" at bounding box center [424, 461] width 19 height 7
click at [441, 459] on button "[DATE]" at bounding box center [457, 461] width 32 height 18
click at [424, 458] on span "[DATE]" at bounding box center [424, 461] width 19 height 7
click at [447, 459] on span "[DATE]" at bounding box center [456, 461] width 19 height 7
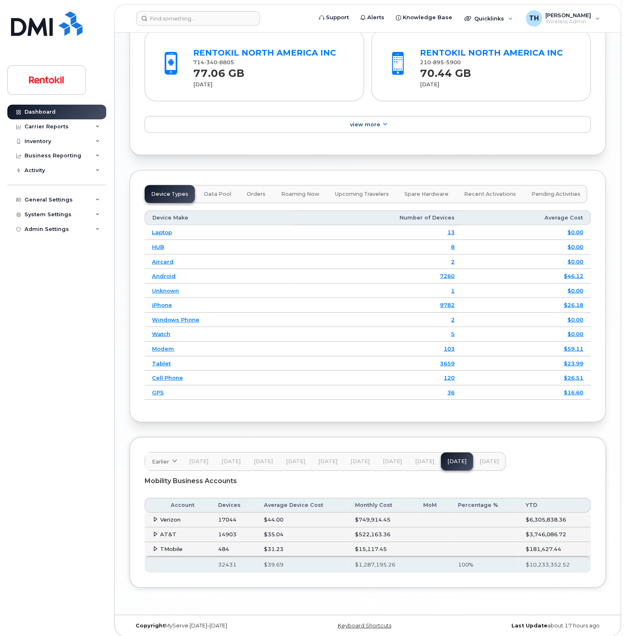
click at [428, 458] on span "[DATE]" at bounding box center [424, 461] width 19 height 7
click at [447, 458] on span "[DATE]" at bounding box center [456, 461] width 19 height 7
click at [416, 452] on button "[DATE]" at bounding box center [425, 461] width 32 height 18
click at [451, 458] on span "[DATE]" at bounding box center [456, 461] width 19 height 7
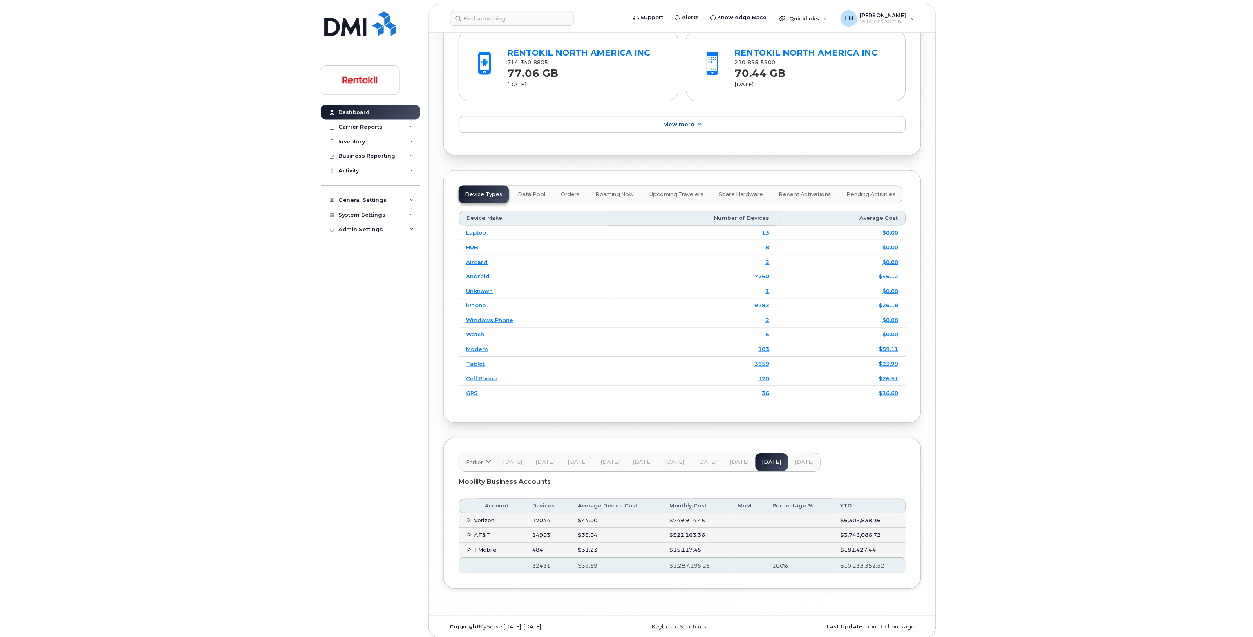
scroll to position [886, 0]
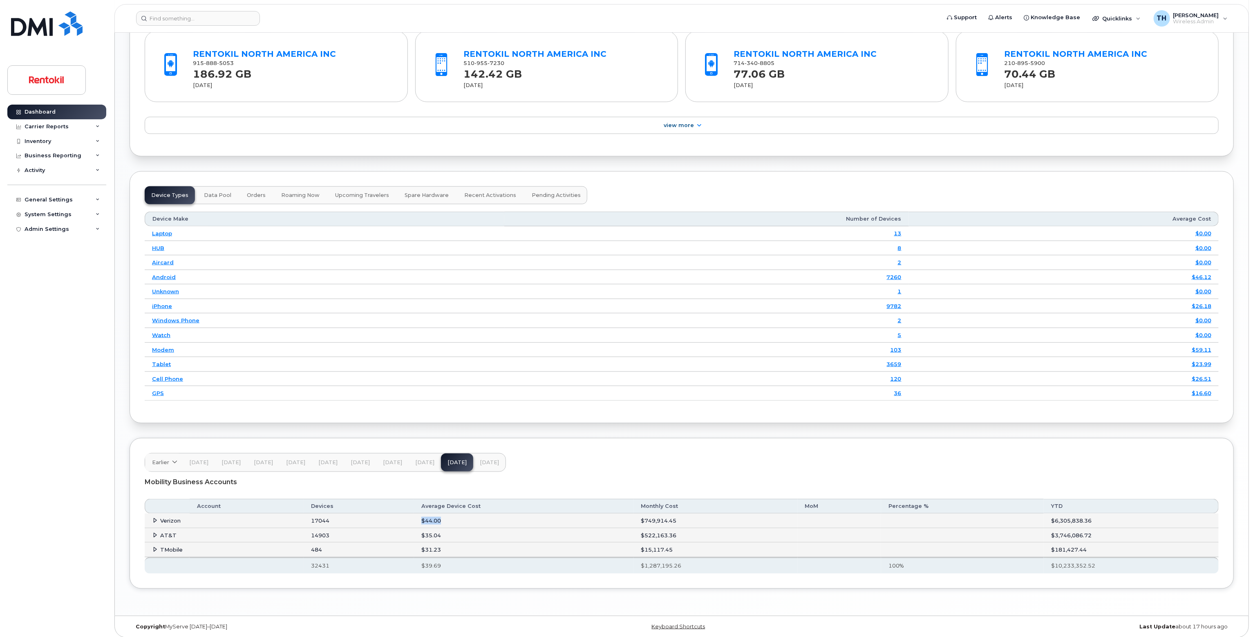
drag, startPoint x: 421, startPoint y: 514, endPoint x: 446, endPoint y: 525, distance: 28.0
click at [452, 516] on td "$44.00" at bounding box center [523, 521] width 219 height 15
drag, startPoint x: 433, startPoint y: 532, endPoint x: 451, endPoint y: 531, distance: 17.6
click at [449, 531] on td "$35.04" at bounding box center [523, 535] width 219 height 15
click at [447, 537] on td "$35.04" at bounding box center [523, 535] width 219 height 15
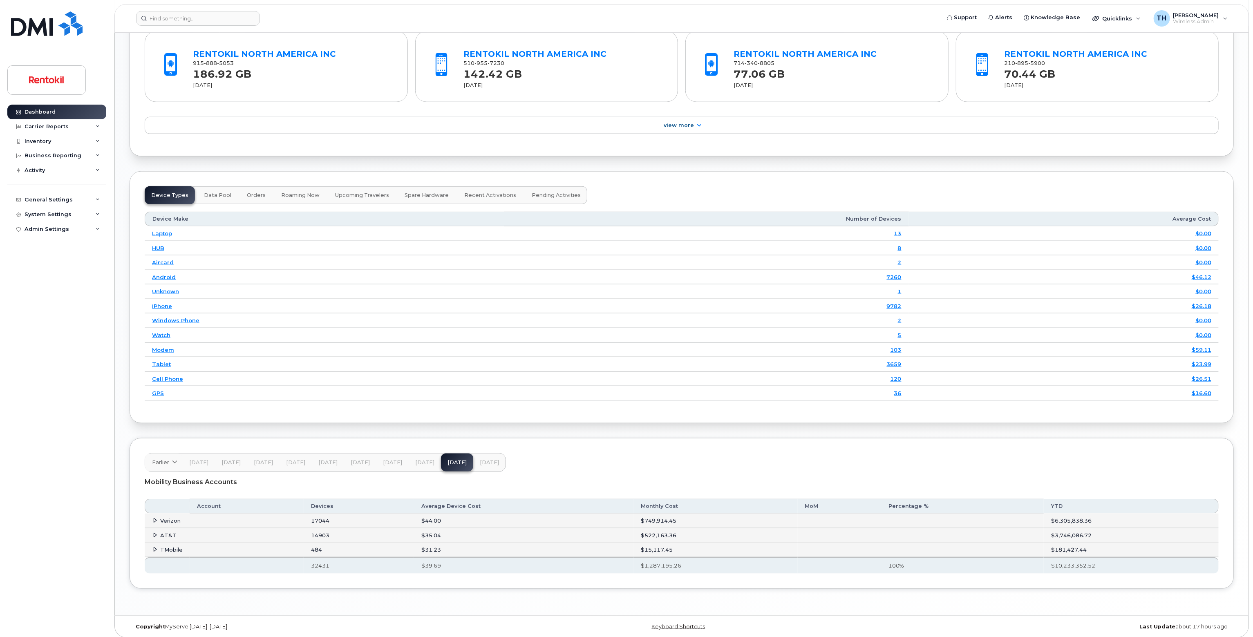
click at [155, 518] on icon at bounding box center [155, 520] width 5 height 5
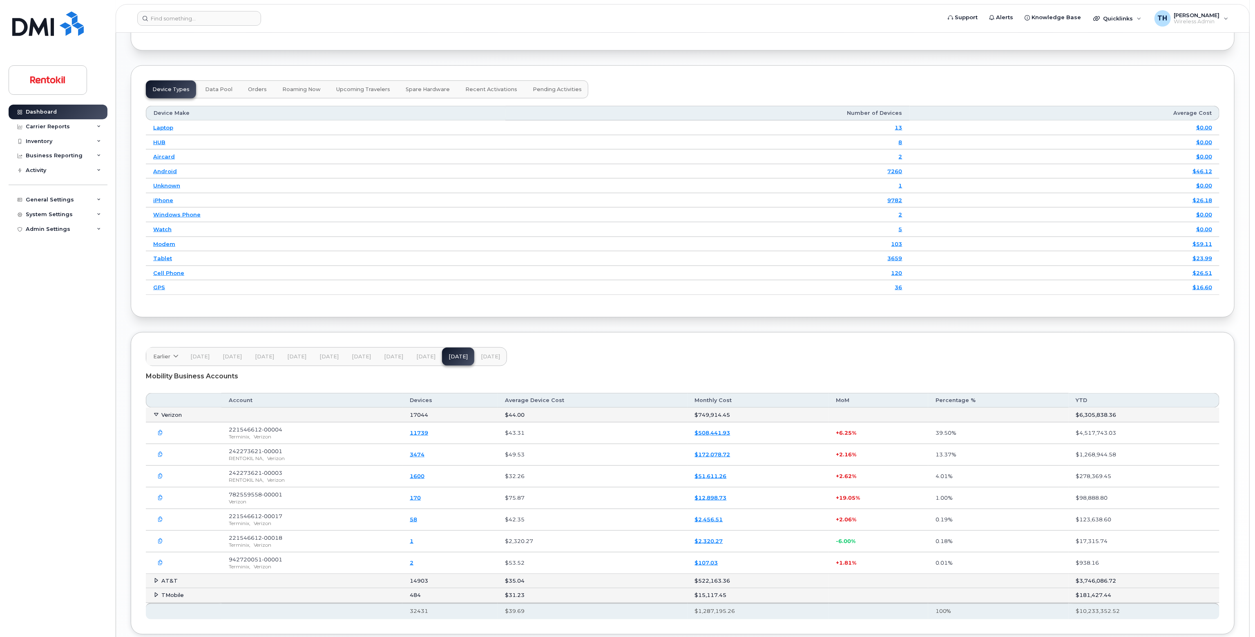
scroll to position [1008, 0]
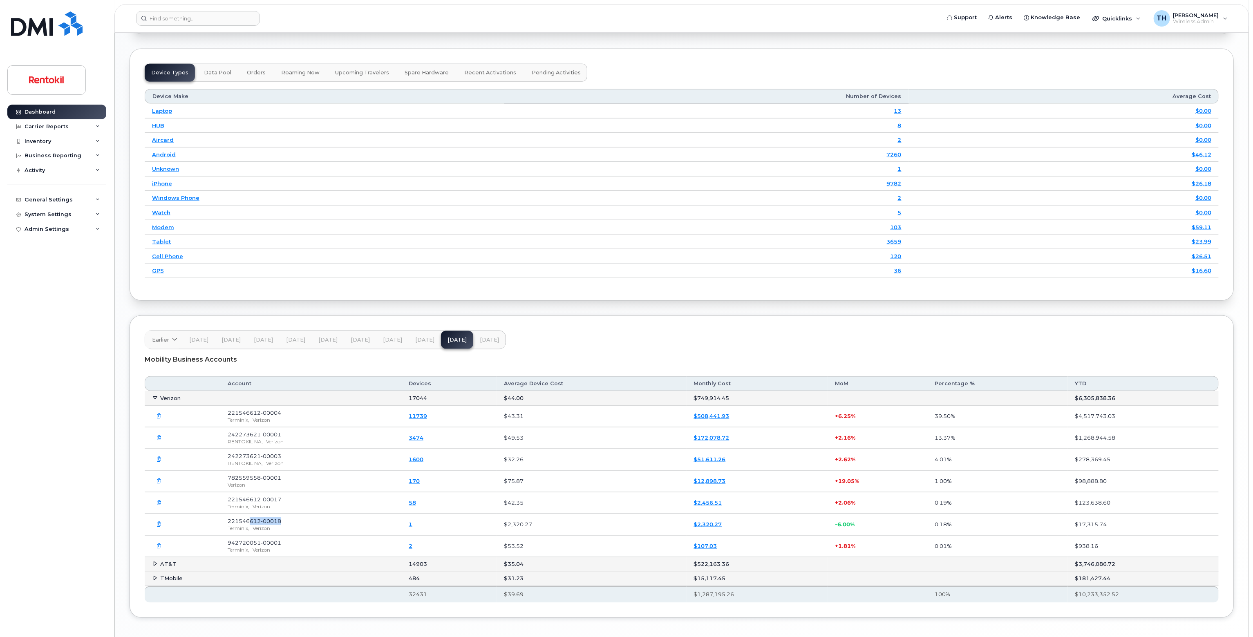
drag, startPoint x: 252, startPoint y: 519, endPoint x: 292, endPoint y: 519, distance: 39.6
click at [292, 519] on td "221546612-00018 Terminix, Verizon" at bounding box center [310, 525] width 181 height 22
drag, startPoint x: 267, startPoint y: 494, endPoint x: 296, endPoint y: 501, distance: 30.1
click at [295, 499] on tr "221546612-00017 Terminix, Verizon 58 $42.35 $2,456.51 + 2.06% 0.19% $123,638.60" at bounding box center [682, 503] width 1074 height 22
click at [416, 499] on link "58" at bounding box center [412, 502] width 7 height 7
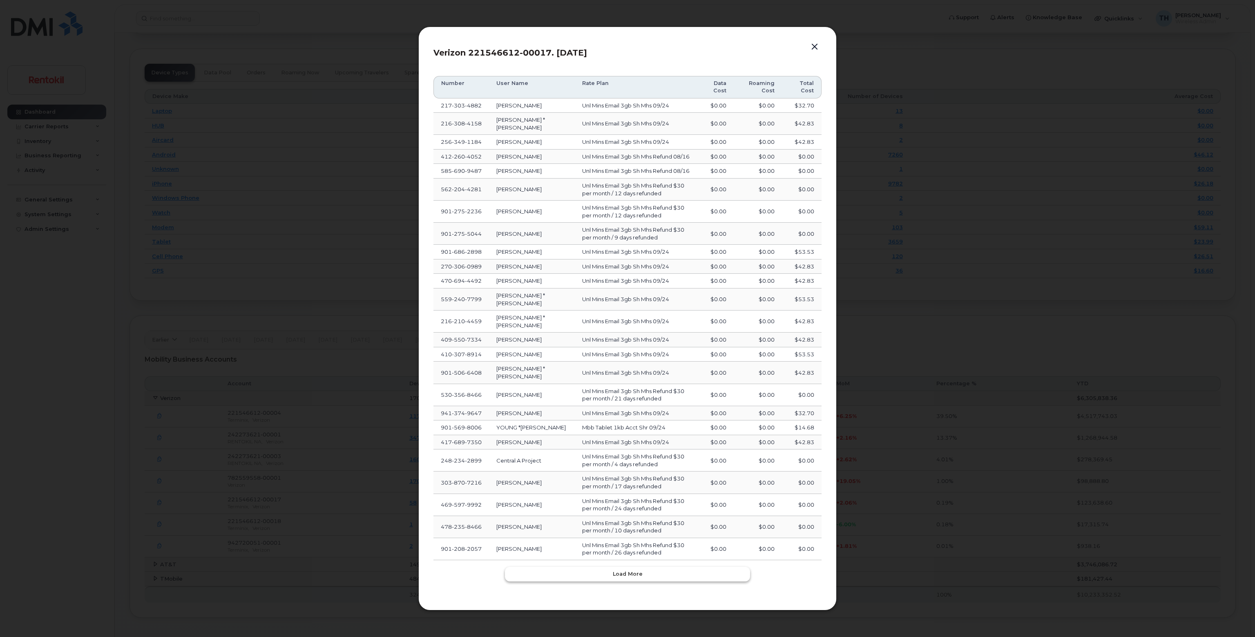
click at [625, 567] on button "Load more" at bounding box center [627, 574] width 245 height 15
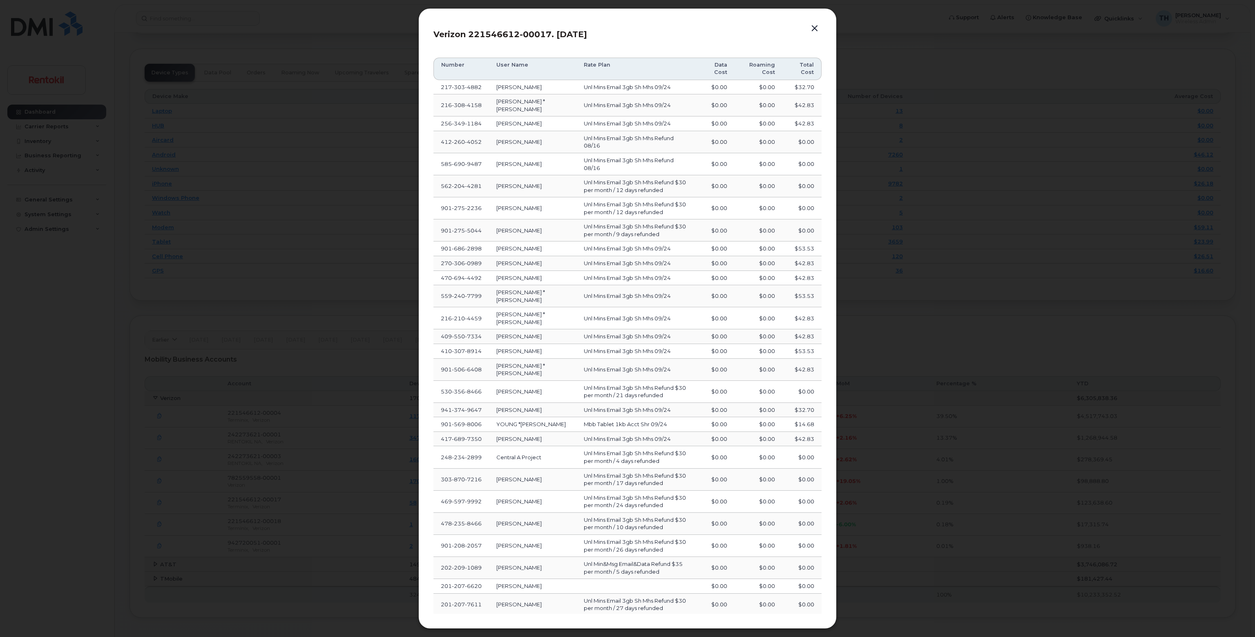
click at [625, 34] on button "button" at bounding box center [815, 28] width 12 height 11
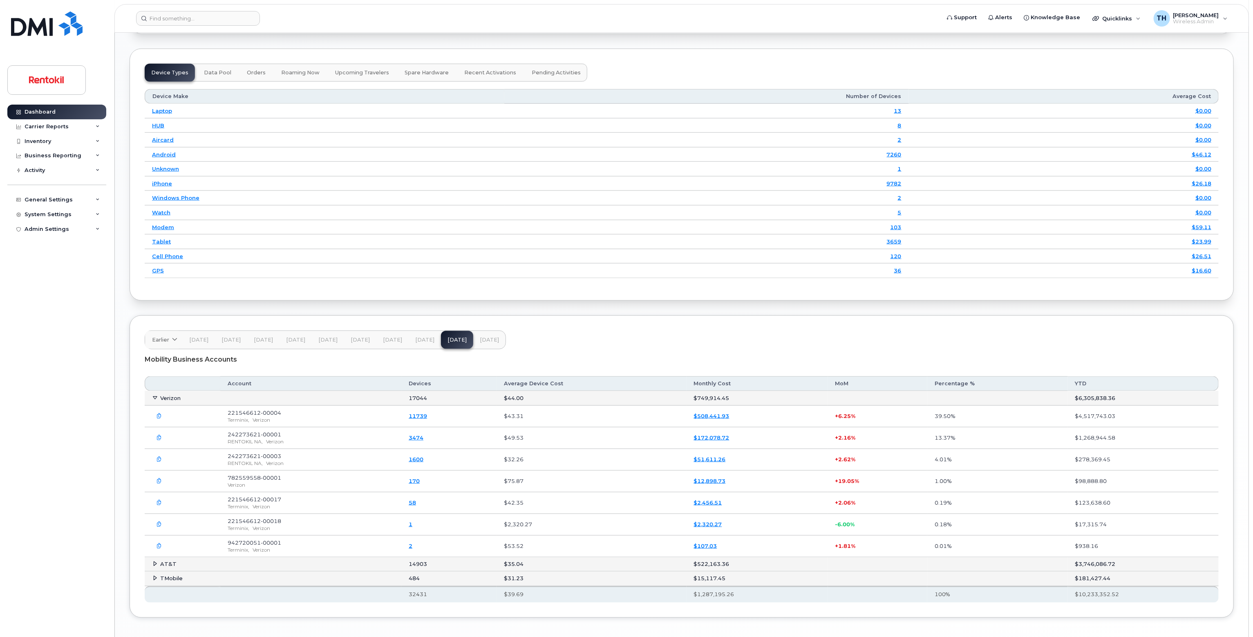
click at [268, 496] on span "221546612-00017" at bounding box center [255, 499] width 54 height 7
copy span "221546612-00017"
click at [288, 481] on div "Verizon" at bounding box center [311, 484] width 167 height 7
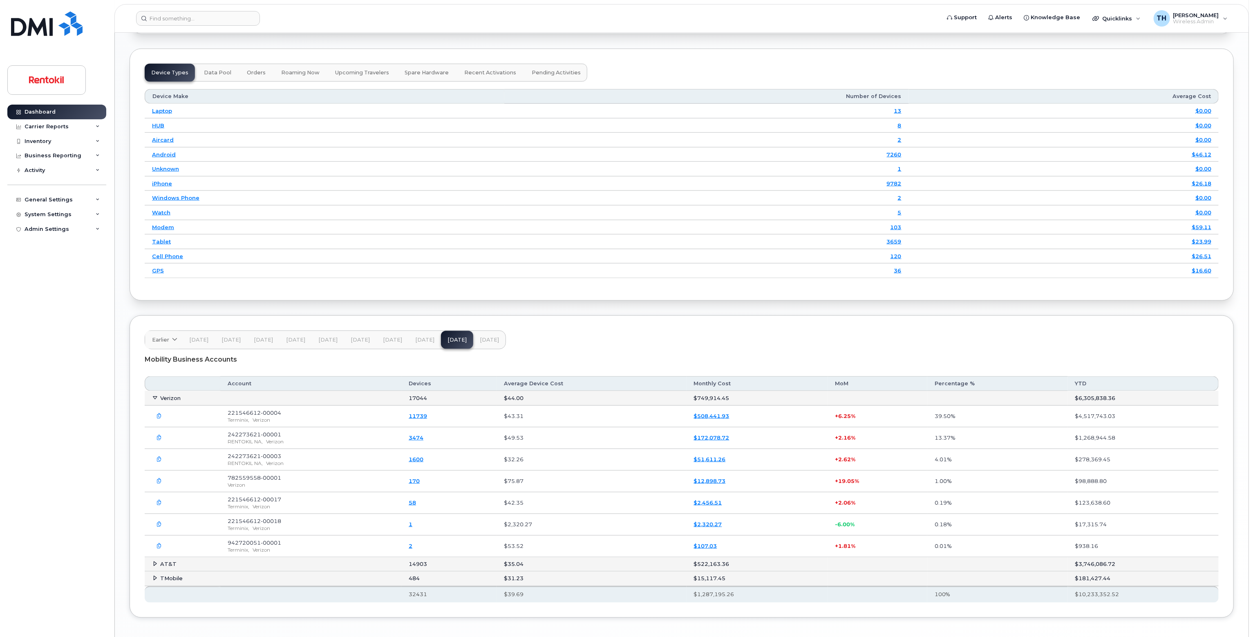
click at [289, 460] on div "RENTOKIL NA, Verizon" at bounding box center [311, 463] width 167 height 7
click at [294, 438] on div "RENTOKIL NA, Verizon" at bounding box center [311, 441] width 167 height 7
click at [291, 449] on td "242273621-00003 RENTOKIL NA, Verizon" at bounding box center [310, 460] width 181 height 22
click at [295, 433] on td "242273621-00001 RENTOKIL NA, Verizon" at bounding box center [310, 438] width 181 height 22
click at [295, 455] on td "242273621-00003 RENTOKIL NA, Verizon" at bounding box center [310, 460] width 181 height 22
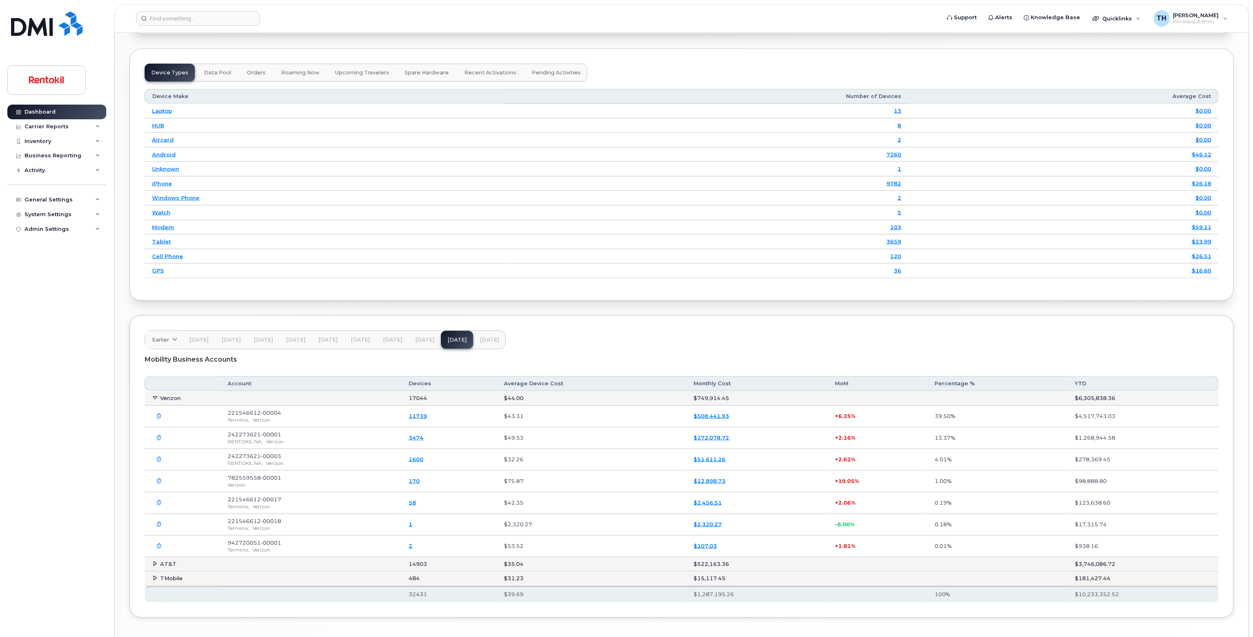
click at [298, 438] on div "RENTOKIL NA, Verizon" at bounding box center [311, 441] width 167 height 7
click at [296, 460] on div "RENTOKIL NA, Verizon" at bounding box center [311, 463] width 167 height 7
click at [298, 439] on div "RENTOKIL NA, Verizon" at bounding box center [311, 441] width 167 height 7
click at [296, 460] on div "RENTOKIL NA, Verizon" at bounding box center [311, 463] width 167 height 7
click at [298, 438] on div "RENTOKIL NA, Verizon" at bounding box center [311, 441] width 167 height 7
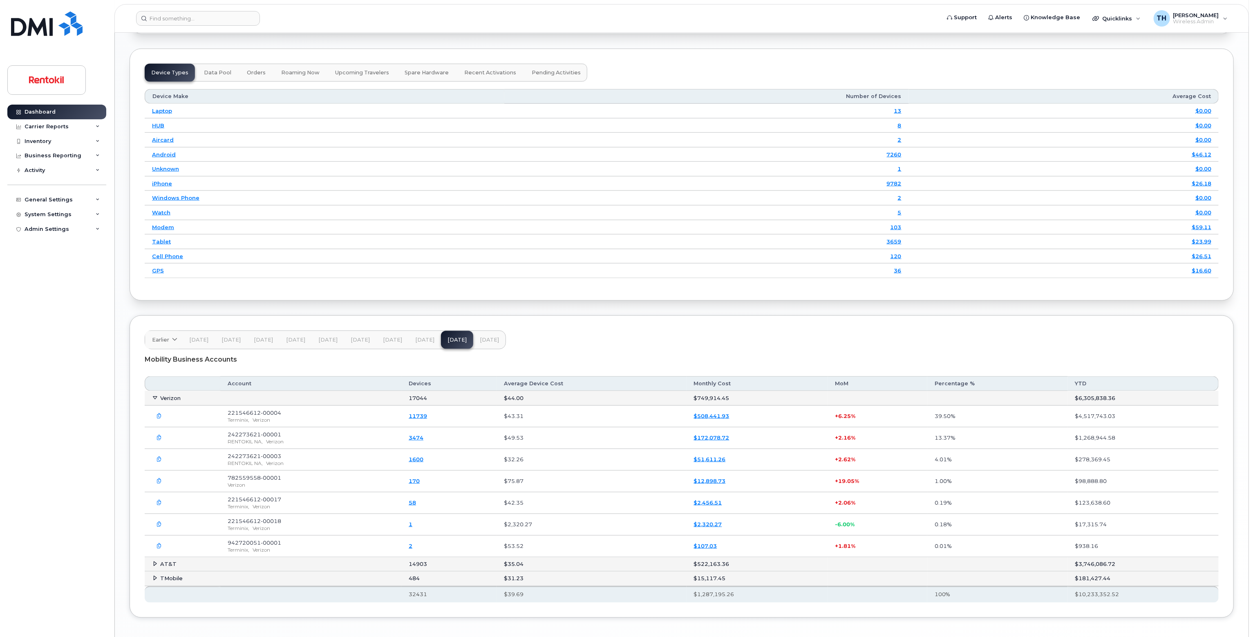
click at [272, 409] on span "221546612-00004" at bounding box center [255, 412] width 54 height 7
click at [277, 496] on span "221546612-00017" at bounding box center [255, 499] width 54 height 7
copy span "221546612-00017"
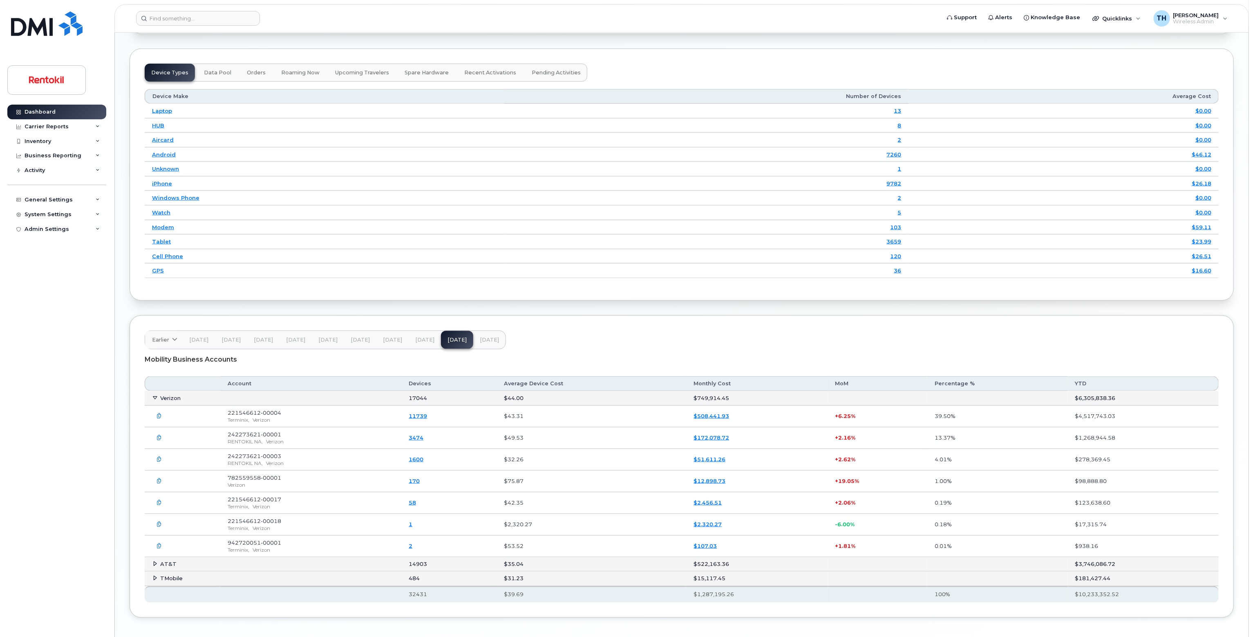
click at [270, 525] on span "Verizon" at bounding box center [262, 528] width 18 height 6
click at [416, 499] on link "58" at bounding box center [412, 502] width 7 height 7
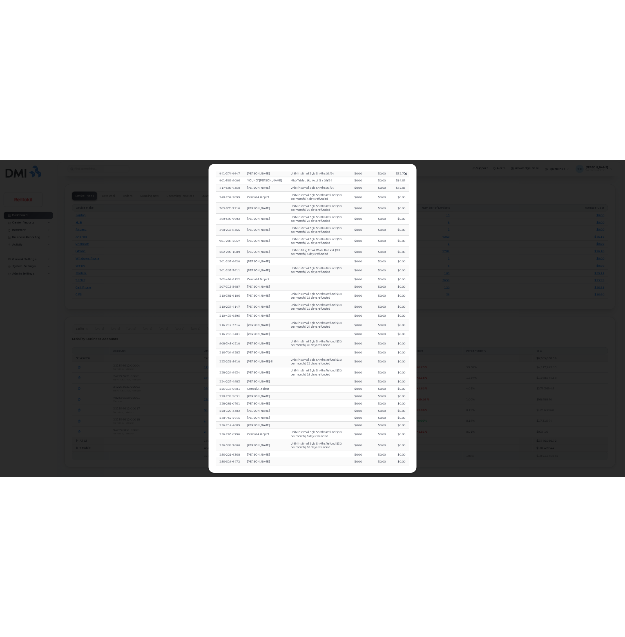
scroll to position [390, 0]
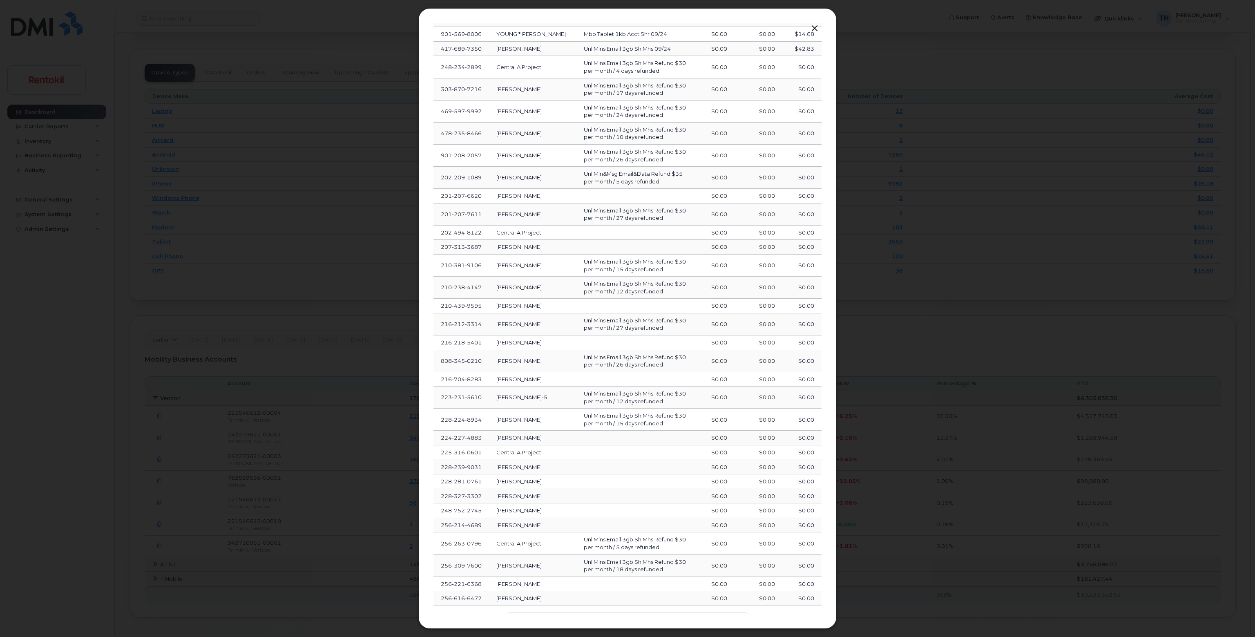
click at [380, 376] on div at bounding box center [627, 318] width 1255 height 637
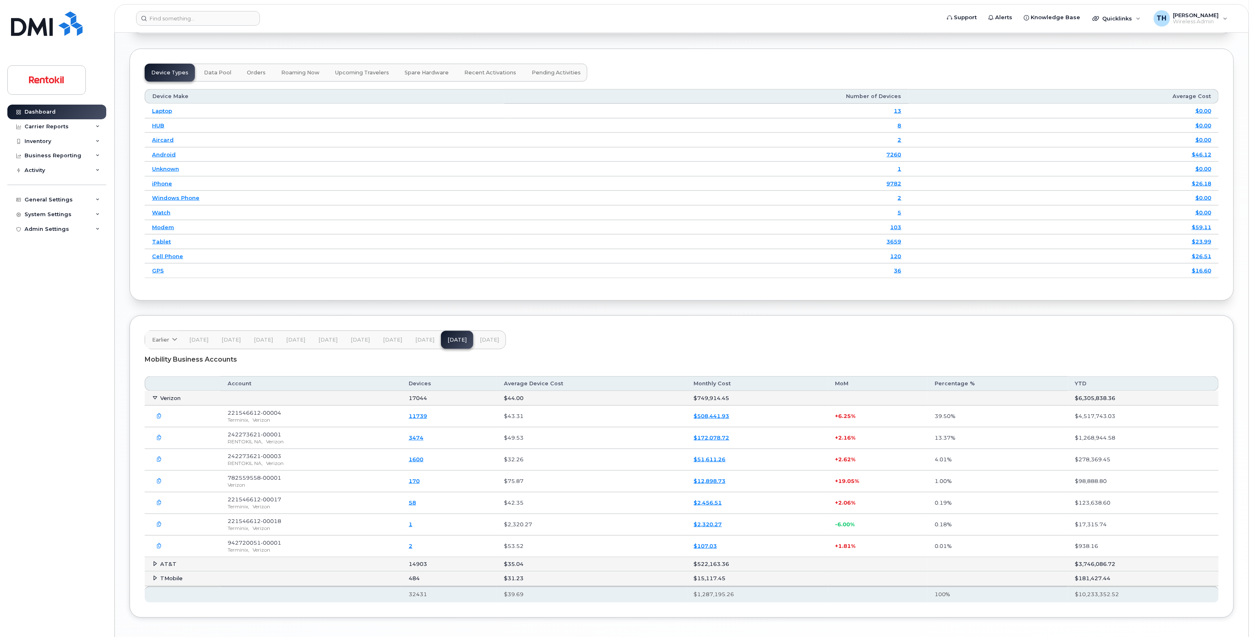
click at [265, 496] on span "221546612-00017" at bounding box center [255, 499] width 54 height 7
copy span "221546612-00017"
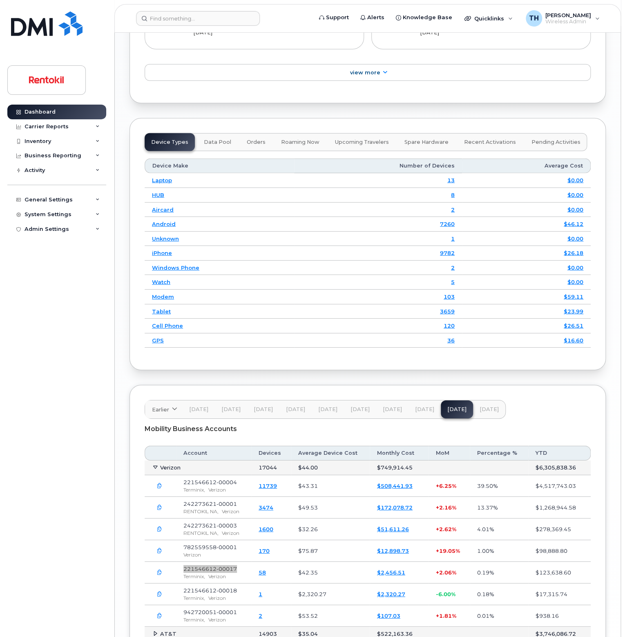
scroll to position [1131, 0]
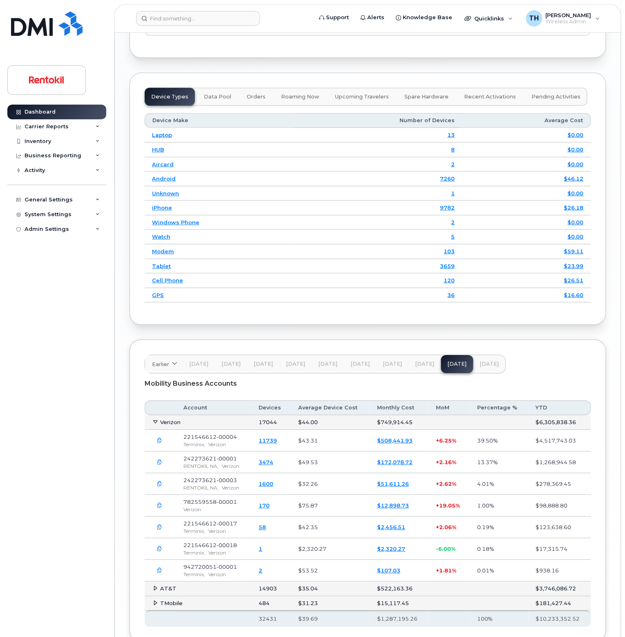
click at [233, 434] on span "221546612-00004" at bounding box center [210, 437] width 54 height 7
copy span "221546612-00004"
click at [221, 455] on span "242273621-00001" at bounding box center [210, 458] width 54 height 7
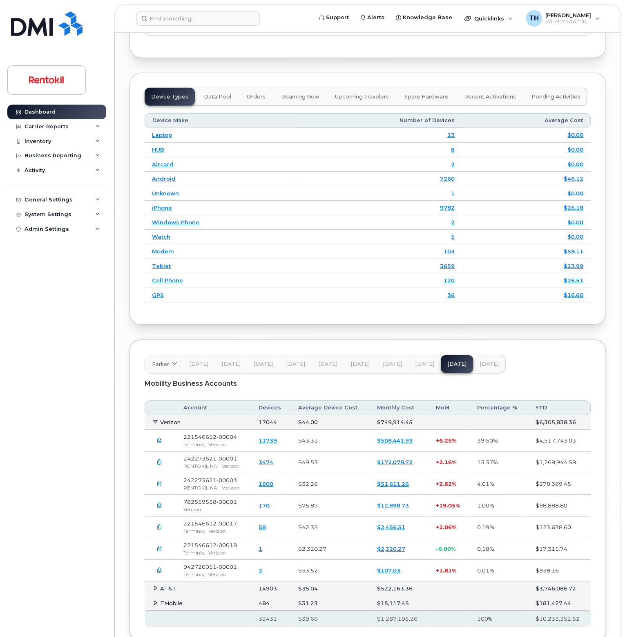
click at [212, 485] on span "RENTOKIL NA," at bounding box center [200, 488] width 35 height 6
click at [208, 499] on span "782559558-00001" at bounding box center [210, 502] width 54 height 7
click at [208, 516] on td "221546612-00017 Terminix, Verizon" at bounding box center [213, 527] width 75 height 22
click at [208, 520] on span "221546612-00017" at bounding box center [210, 523] width 54 height 7
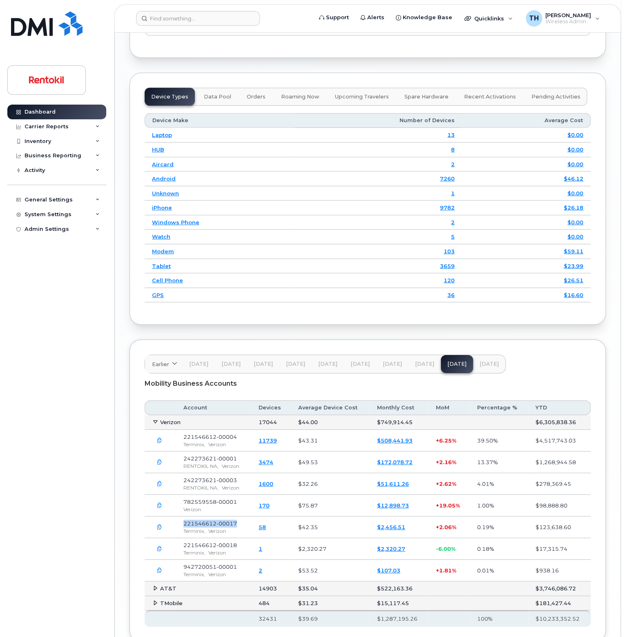
click at [208, 520] on span "221546612-00017" at bounding box center [210, 523] width 54 height 7
copy span "221546612-00017"
click at [230, 563] on span "942720051-00001" at bounding box center [210, 566] width 54 height 7
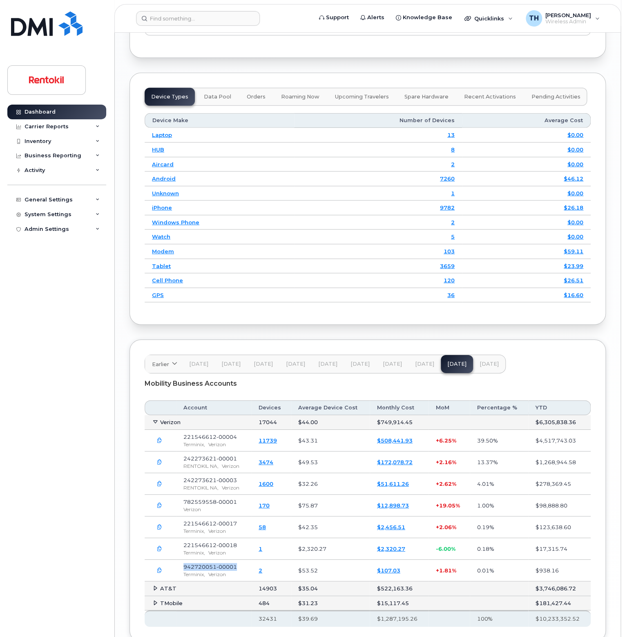
copy span "942720051-00001"
click at [262, 568] on link "2" at bounding box center [261, 570] width 4 height 7
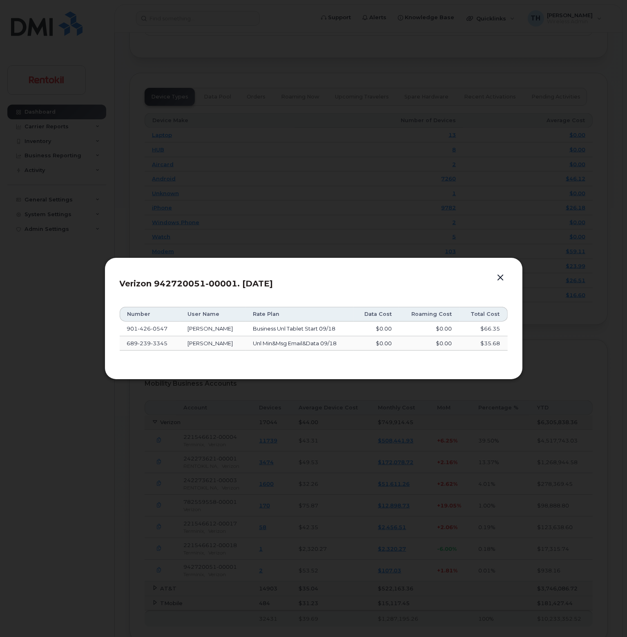
click at [504, 275] on button "button" at bounding box center [501, 277] width 12 height 11
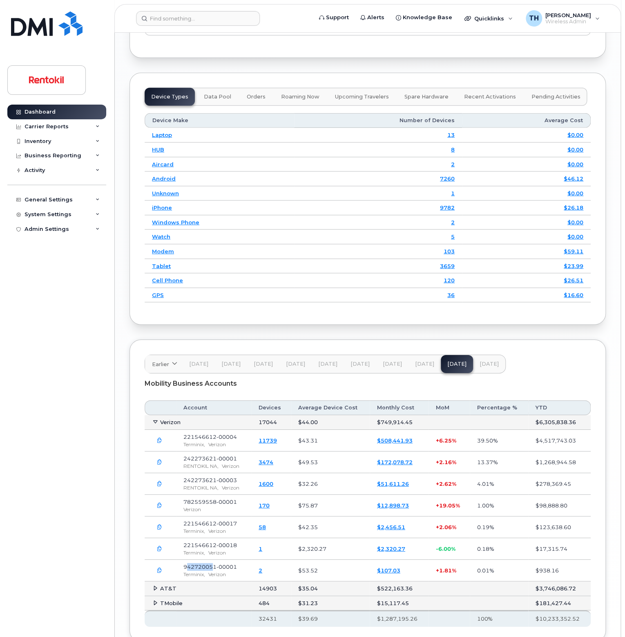
drag, startPoint x: 187, startPoint y: 563, endPoint x: 215, endPoint y: 564, distance: 27.8
click at [215, 564] on span "942720051-00001" at bounding box center [210, 566] width 54 height 7
click at [224, 565] on td "942720051-00001 Terminix, Verizon" at bounding box center [213, 571] width 75 height 22
click at [266, 565] on td "2" at bounding box center [271, 571] width 40 height 22
click at [262, 567] on link "2" at bounding box center [261, 570] width 4 height 7
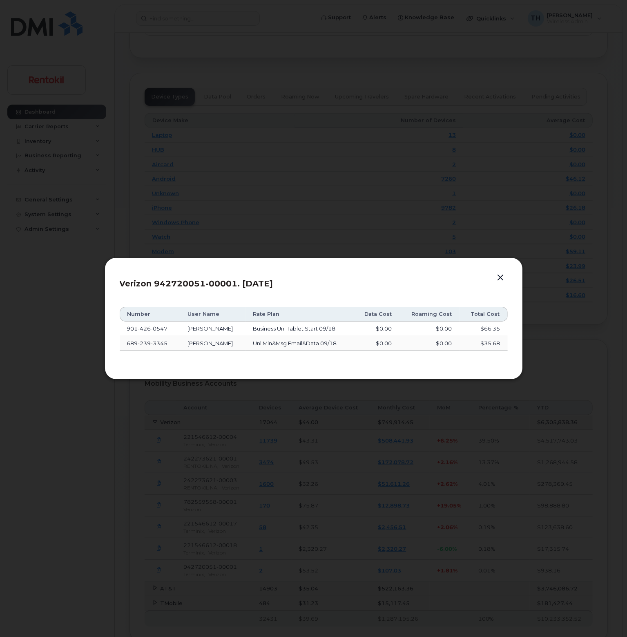
click at [141, 327] on span "426" at bounding box center [144, 328] width 13 height 7
click at [141, 326] on span "426" at bounding box center [144, 328] width 13 height 7
copy span "901 426 0547"
drag, startPoint x: 497, startPoint y: 278, endPoint x: 440, endPoint y: 318, distance: 69.5
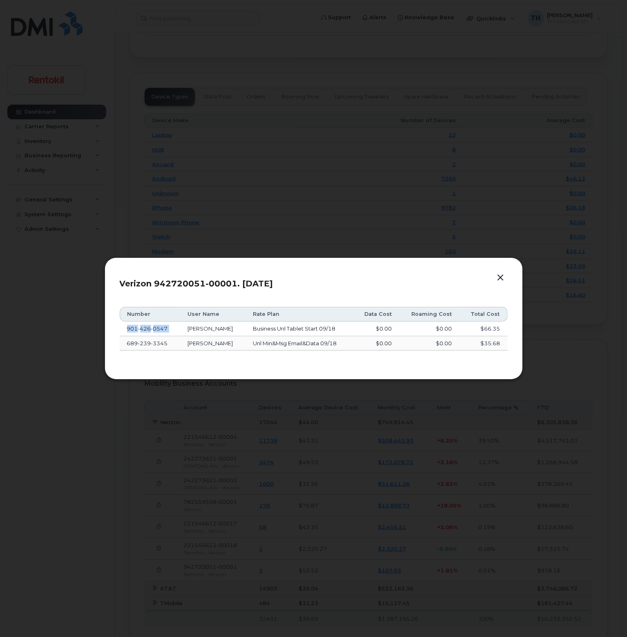
click at [498, 278] on button "button" at bounding box center [501, 277] width 12 height 11
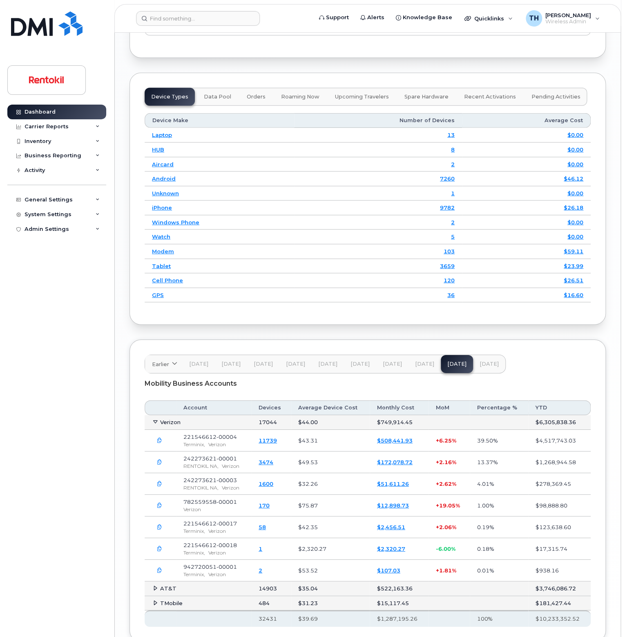
click at [206, 520] on span "221546612-00017" at bounding box center [210, 523] width 54 height 7
copy span "221546612-00017"
click at [203, 563] on span "942720051-00001" at bounding box center [210, 566] width 54 height 7
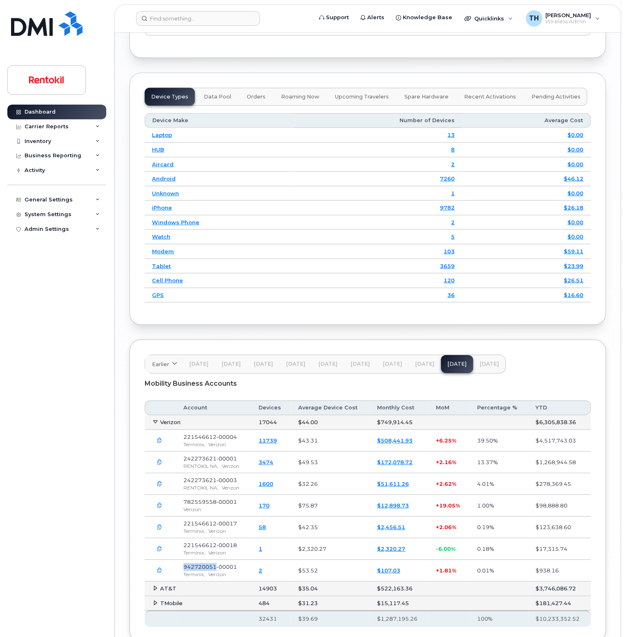
click at [203, 563] on span "942720051-00001" at bounding box center [210, 566] width 54 height 7
copy span "942720051-00001"
click at [262, 546] on link "1" at bounding box center [261, 549] width 4 height 7
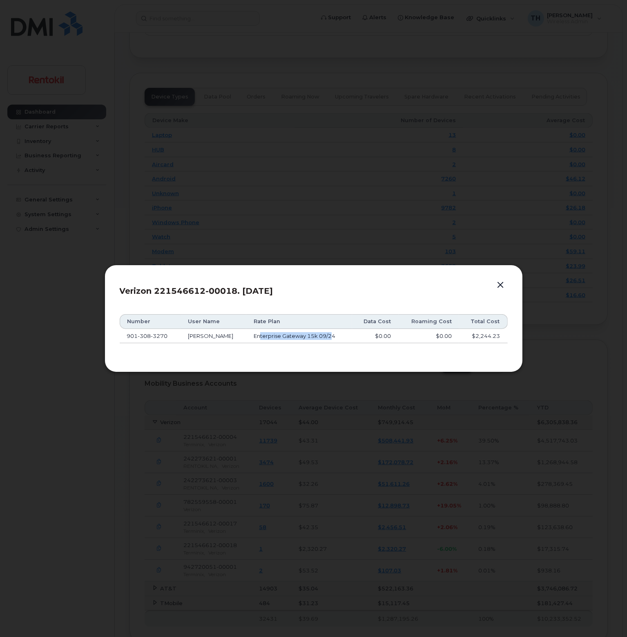
drag, startPoint x: 288, startPoint y: 336, endPoint x: 331, endPoint y: 338, distance: 42.1
click at [331, 338] on div "Enterprise Gateway 15k 09/24" at bounding box center [299, 336] width 91 height 8
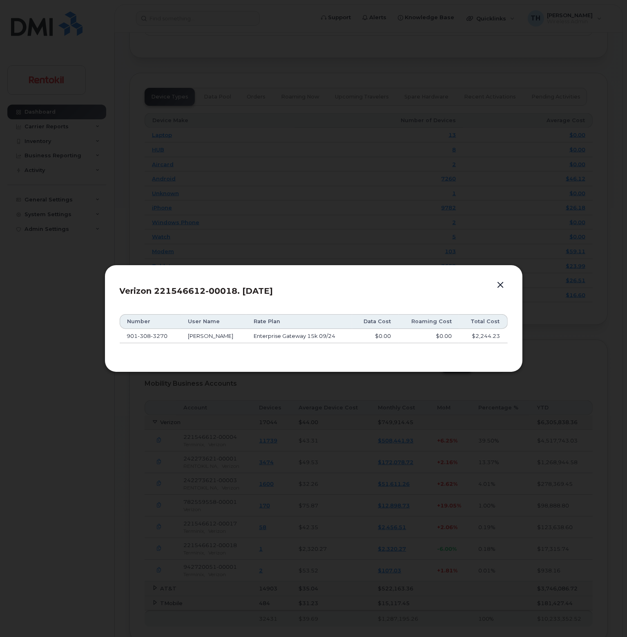
click at [215, 336] on td "JORDAN WARD" at bounding box center [214, 336] width 66 height 15
click at [215, 335] on td "JORDAN WARD" at bounding box center [214, 336] width 66 height 15
drag, startPoint x: 215, startPoint y: 335, endPoint x: 135, endPoint y: 340, distance: 79.4
click at [201, 336] on td "JORDAN WARD" at bounding box center [214, 336] width 66 height 15
click at [135, 340] on td "901 308 3270" at bounding box center [150, 336] width 61 height 15
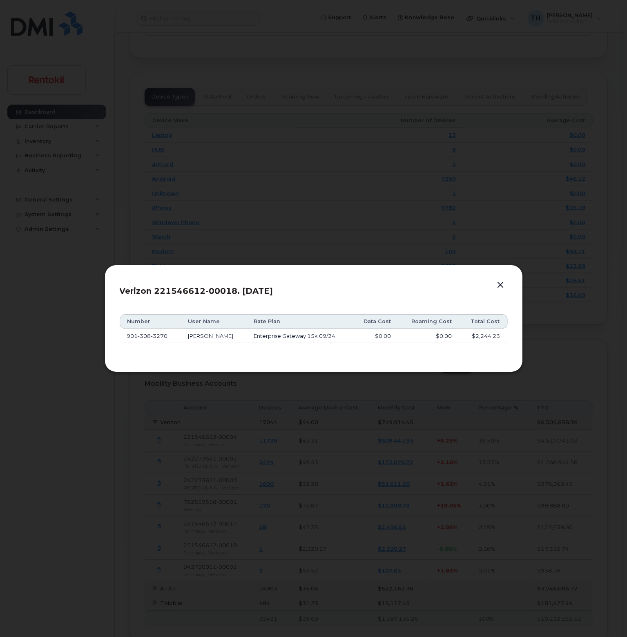
click at [140, 336] on span "308" at bounding box center [144, 336] width 13 height 7
copy span "901 308 3270"
click at [502, 287] on button "button" at bounding box center [501, 284] width 12 height 11
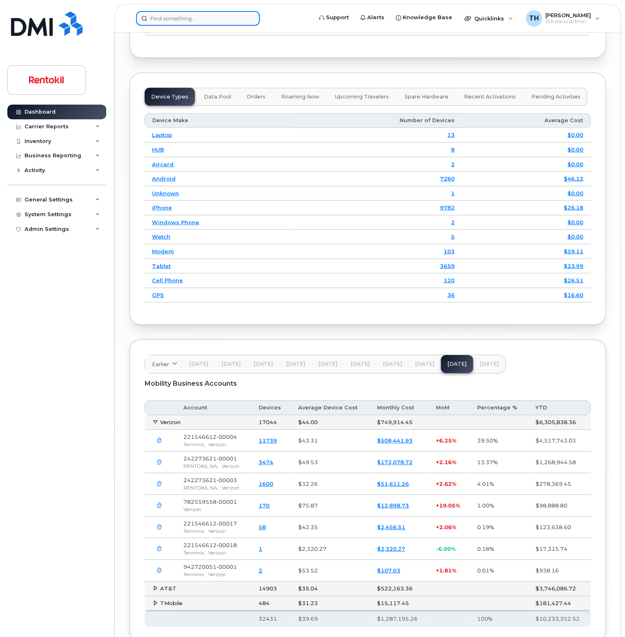
click at [167, 18] on input at bounding box center [198, 18] width 124 height 15
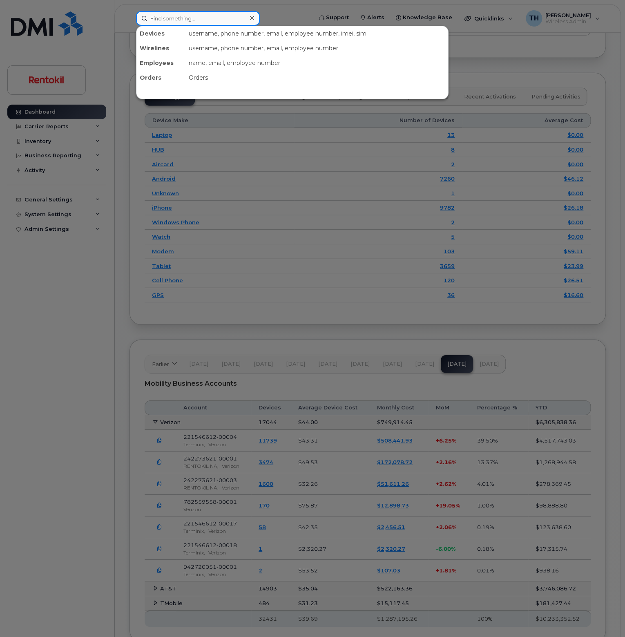
paste input "9013083270"
click at [223, 21] on input "9013083270" at bounding box center [198, 18] width 124 height 15
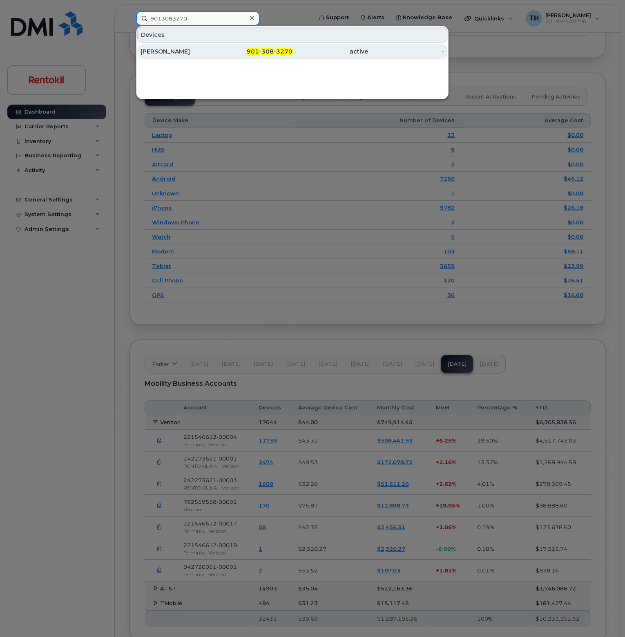
type input "9013083270"
click at [230, 56] on div "901 - 308 - 3270" at bounding box center [255, 51] width 76 height 15
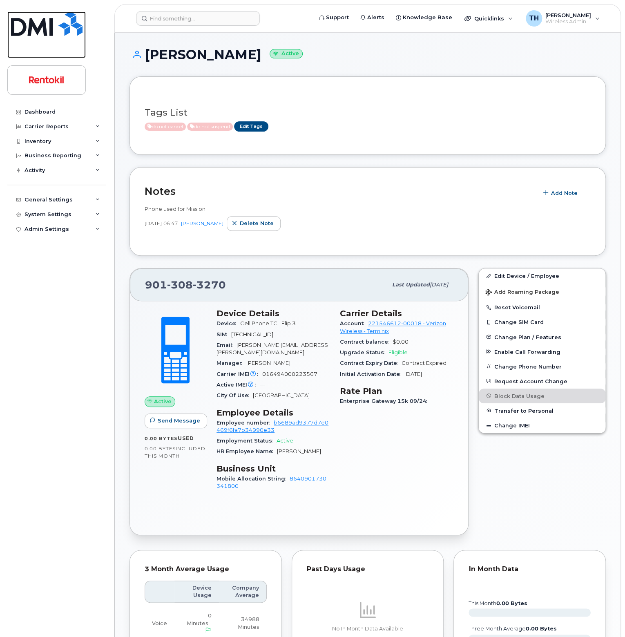
click at [40, 22] on img at bounding box center [47, 23] width 72 height 25
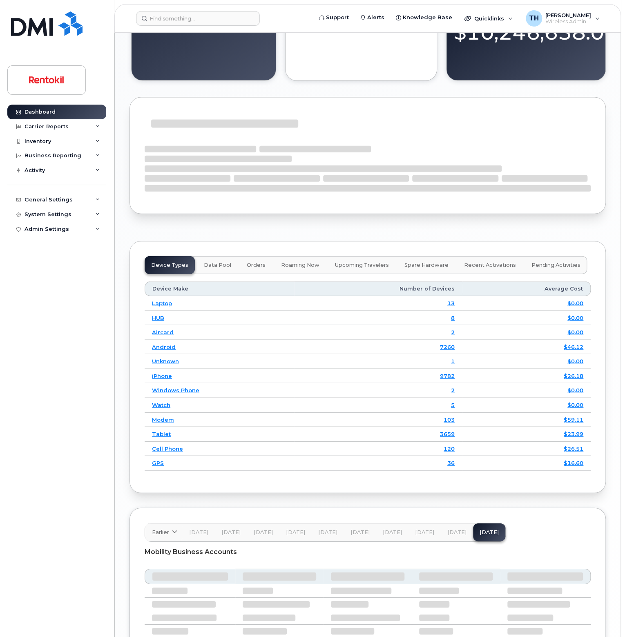
scroll to position [950, 0]
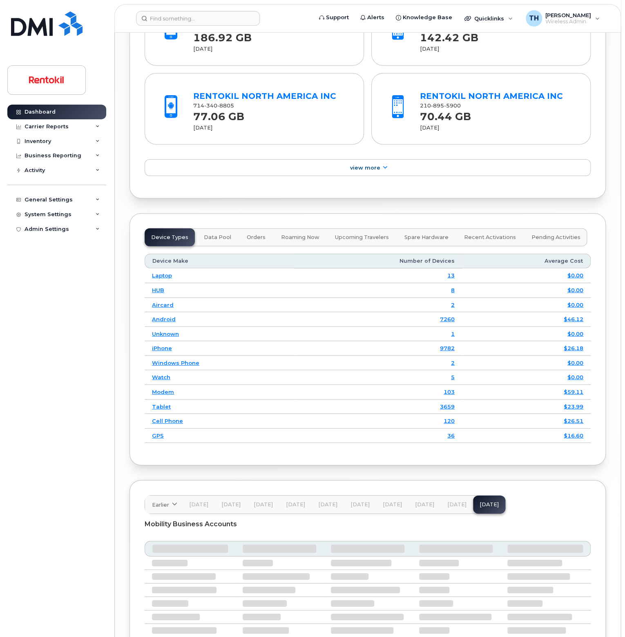
click at [453, 503] on span "[DATE]" at bounding box center [456, 504] width 19 height 7
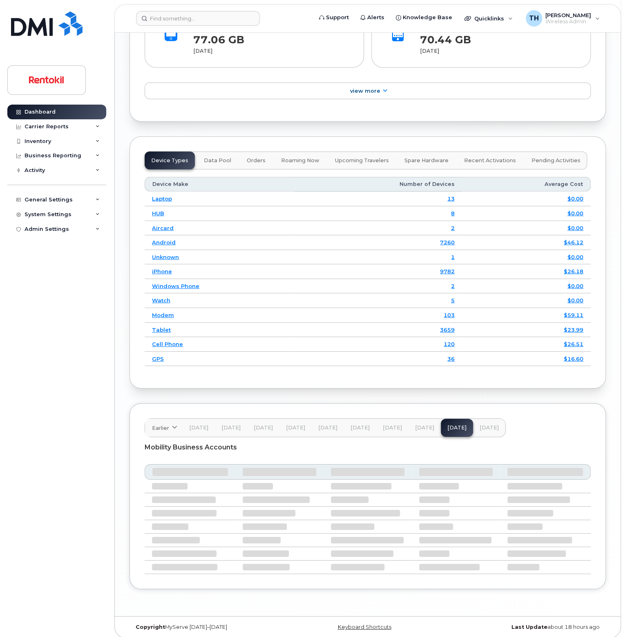
scroll to position [1033, 0]
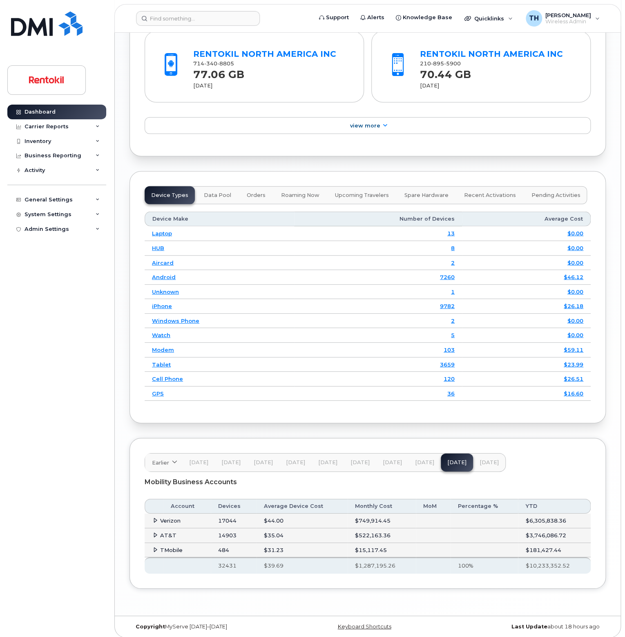
click at [156, 518] on icon at bounding box center [155, 520] width 5 height 5
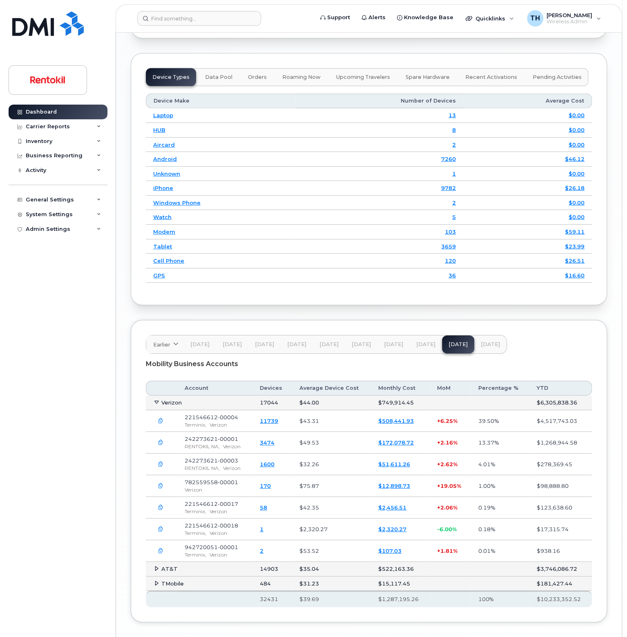
scroll to position [1155, 0]
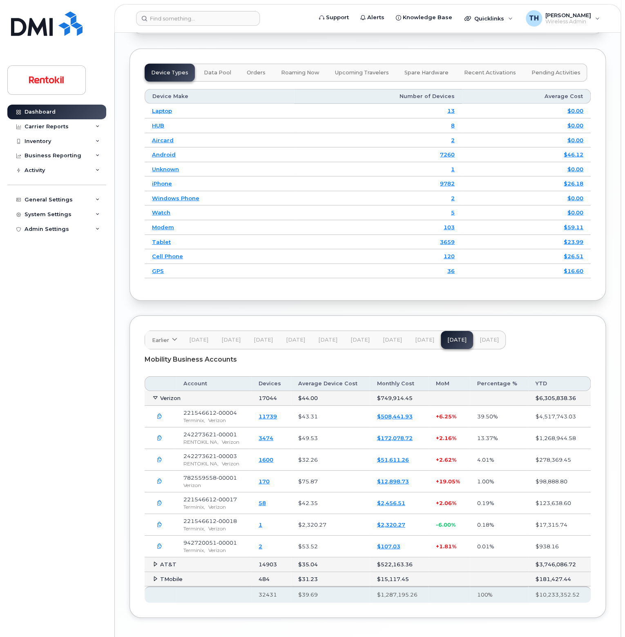
click at [273, 413] on link "11739" at bounding box center [268, 416] width 18 height 7
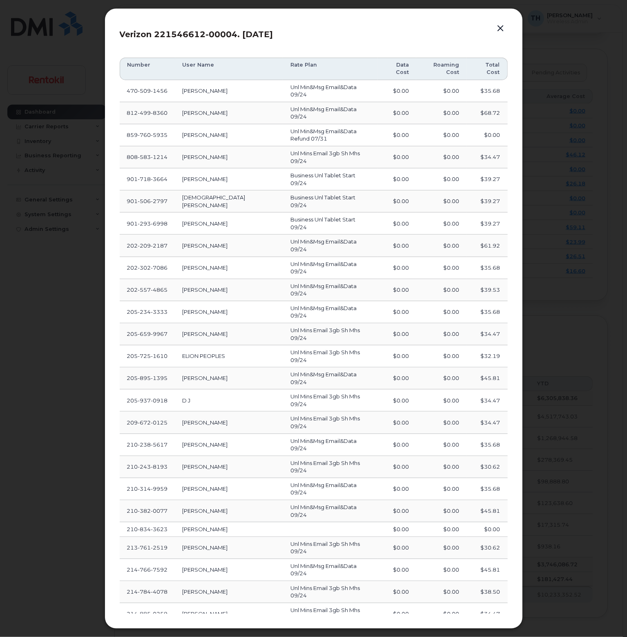
click at [454, 80] on th "Roaming Cost" at bounding box center [441, 69] width 50 height 22
click at [453, 102] on td "$0.00" at bounding box center [441, 91] width 50 height 22
click at [149, 138] on span "760" at bounding box center [144, 135] width 13 height 7
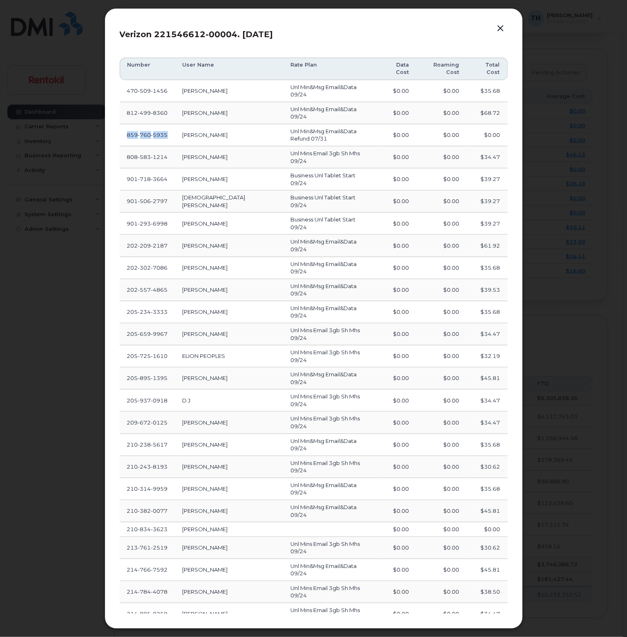
click at [149, 138] on span "760" at bounding box center [144, 135] width 13 height 7
copy span "[PHONE_NUMBER]"
click at [498, 34] on button "button" at bounding box center [501, 28] width 12 height 11
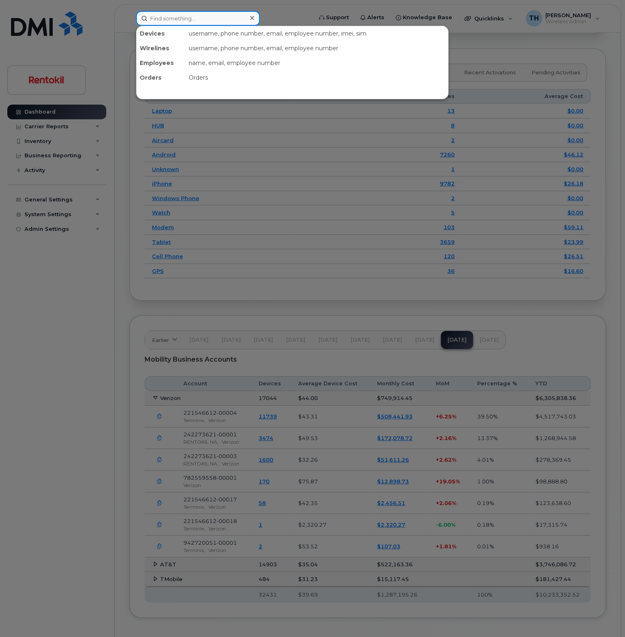
click at [175, 22] on input at bounding box center [198, 18] width 124 height 15
paste input "8597605935"
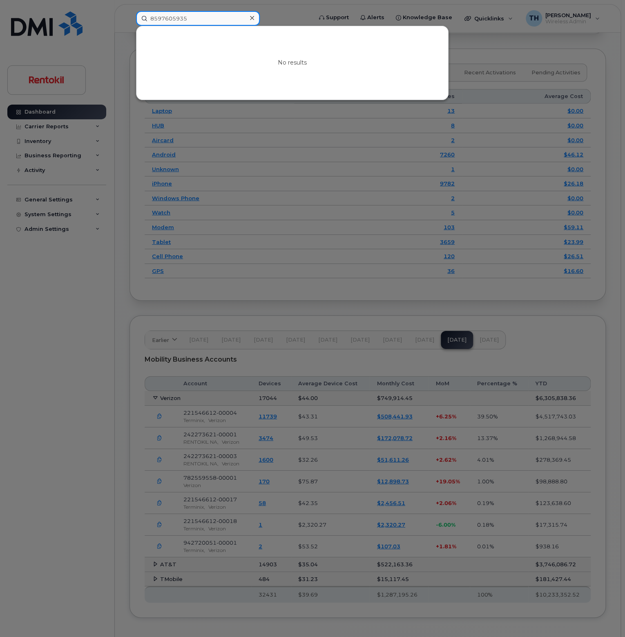
click at [207, 18] on input "8597605935" at bounding box center [198, 18] width 124 height 15
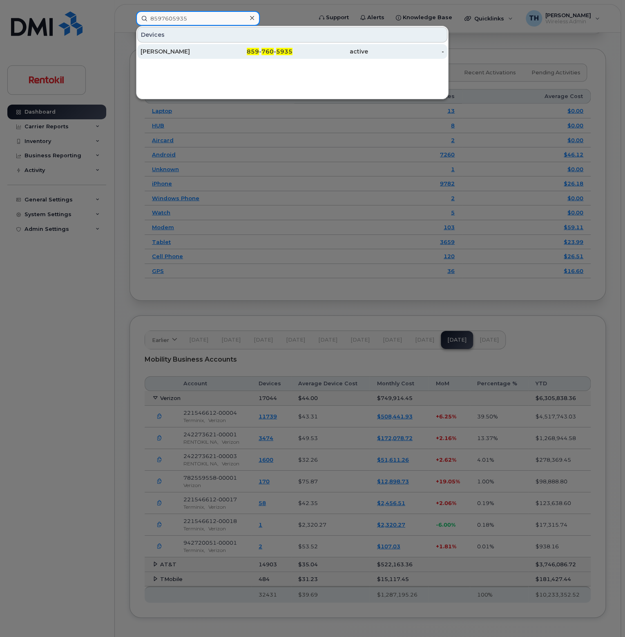
type input "8597605935"
click at [193, 54] on div "[PERSON_NAME]" at bounding box center [179, 51] width 76 height 8
drag, startPoint x: 127, startPoint y: 330, endPoint x: 136, endPoint y: 335, distance: 10.2
click at [127, 330] on div at bounding box center [312, 318] width 625 height 637
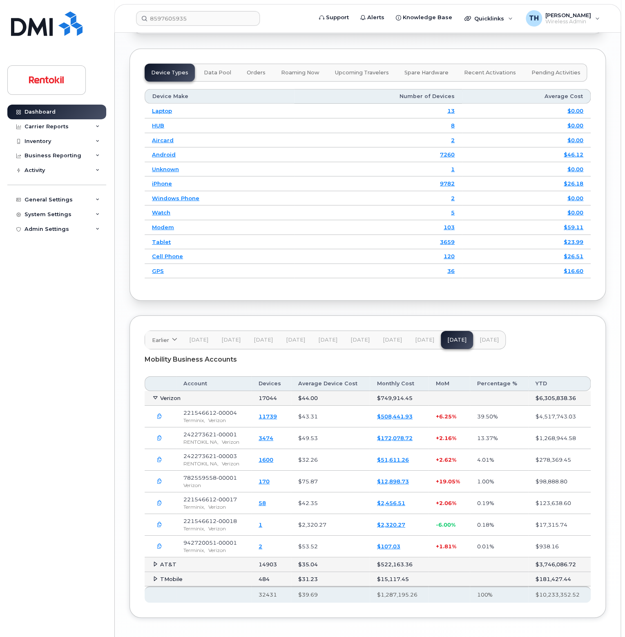
click at [277, 413] on link "11739" at bounding box center [268, 416] width 18 height 7
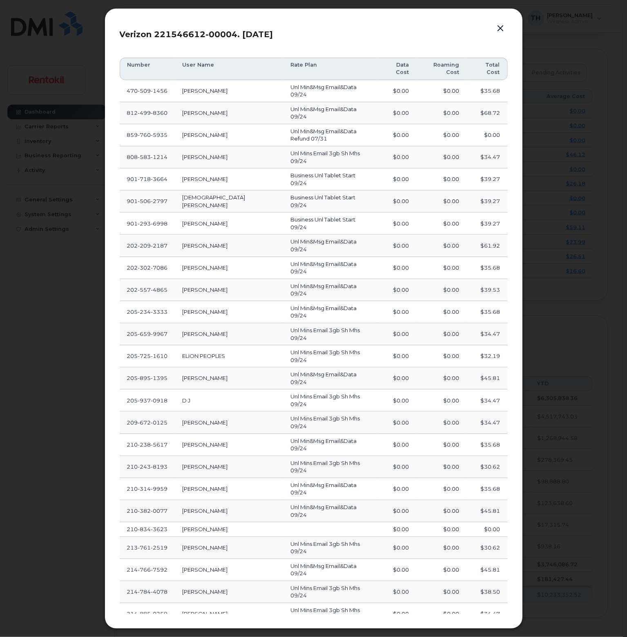
click at [325, 635] on span "Load more" at bounding box center [314, 639] width 30 height 8
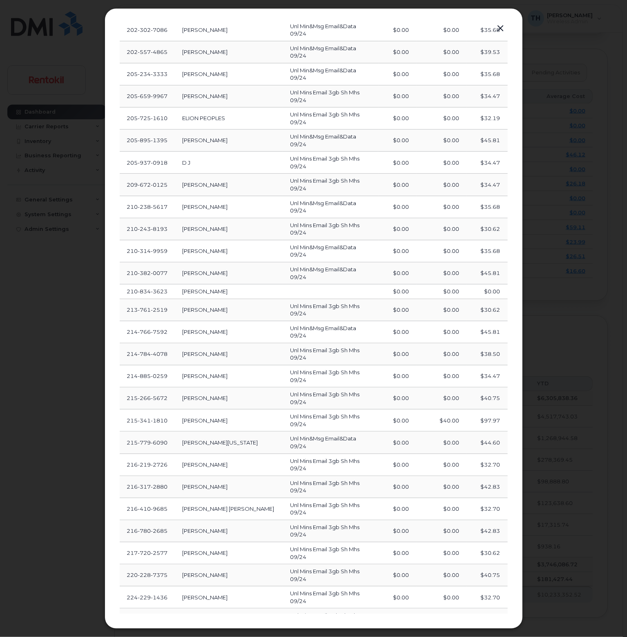
scroll to position [239, 0]
click at [380, 603] on section "Number User Name Rate Plan Data Cost Roaming Cost Total Cost [PHONE_NUMBER] [PE…" at bounding box center [314, 390] width 388 height 1156
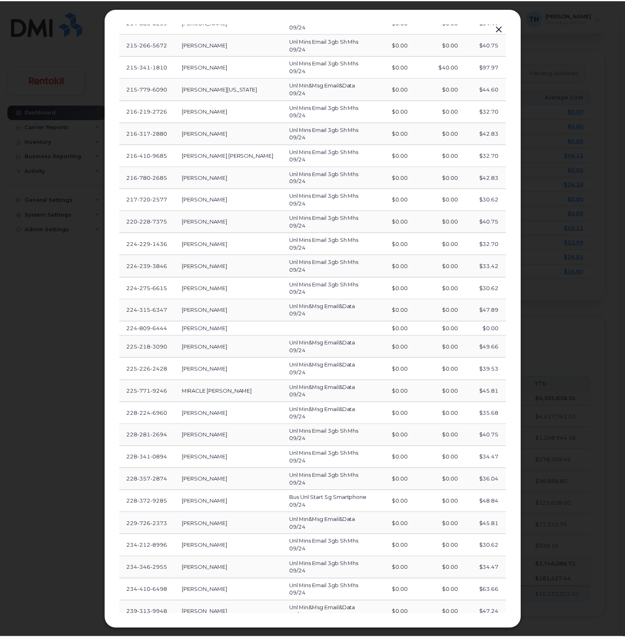
scroll to position [600, 0]
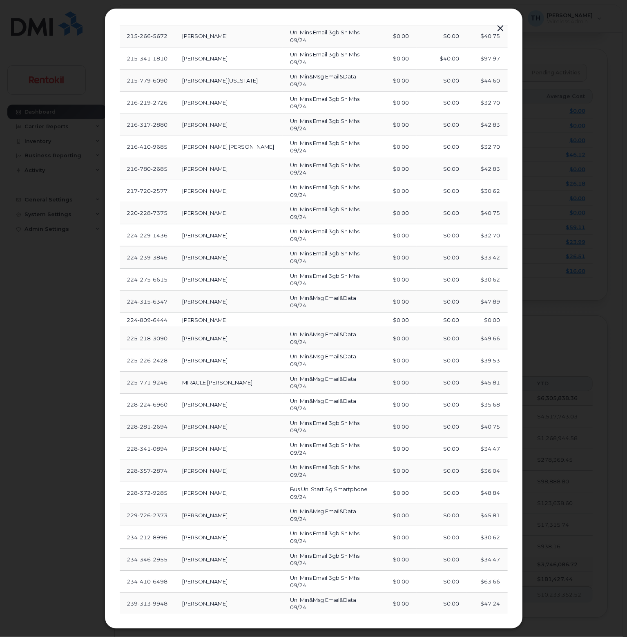
drag, startPoint x: 494, startPoint y: 472, endPoint x: 353, endPoint y: 481, distance: 140.9
click at [361, 480] on tbody "[PHONE_NUMBER] [PERSON_NAME] Email&Data 09/24 $0.00 $0.00 $35.68 [PHONE_NUMBER]…" at bounding box center [314, 286] width 388 height 1613
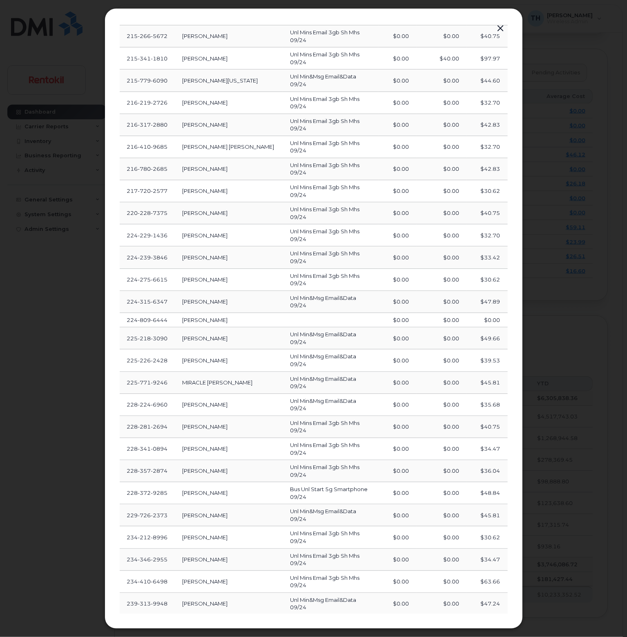
copy span "[PHONE_NUMBER]"
click at [502, 29] on button "button" at bounding box center [501, 28] width 12 height 11
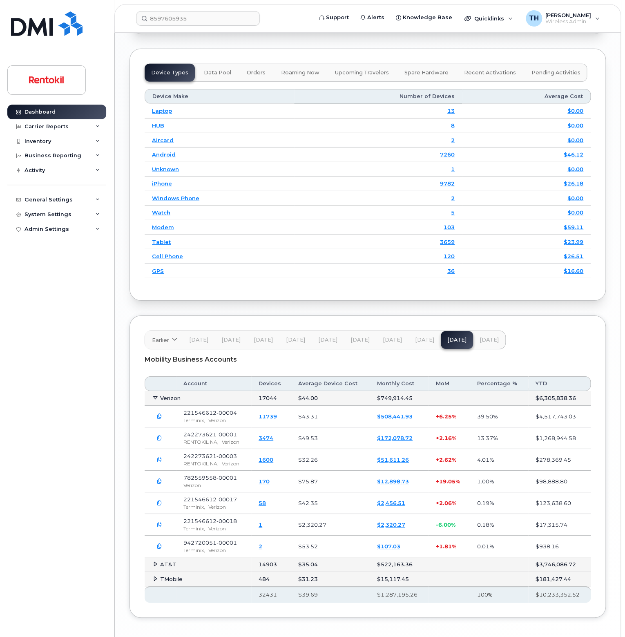
drag, startPoint x: 360, startPoint y: 366, endPoint x: 327, endPoint y: 387, distance: 38.8
click at [360, 366] on div "Mobility Business Accounts Account Devices Average Device Cost Monthly Cost MoM…" at bounding box center [368, 475] width 446 height 253
click at [159, 397] on td "Verizon" at bounding box center [198, 398] width 107 height 15
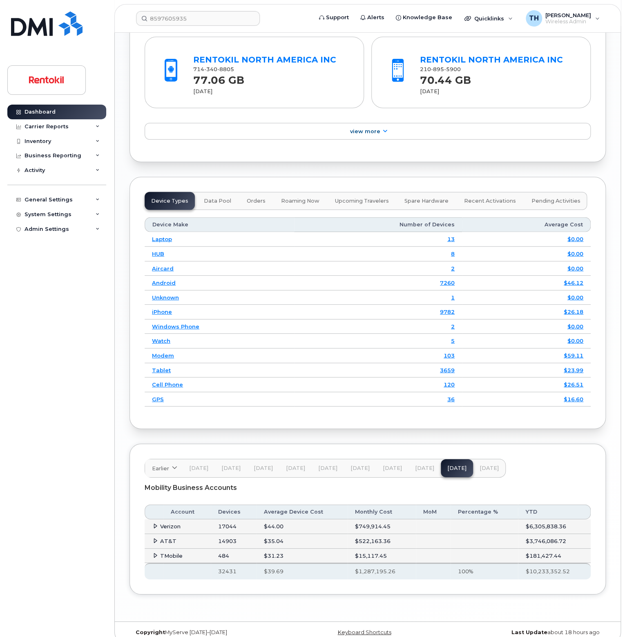
scroll to position [1033, 0]
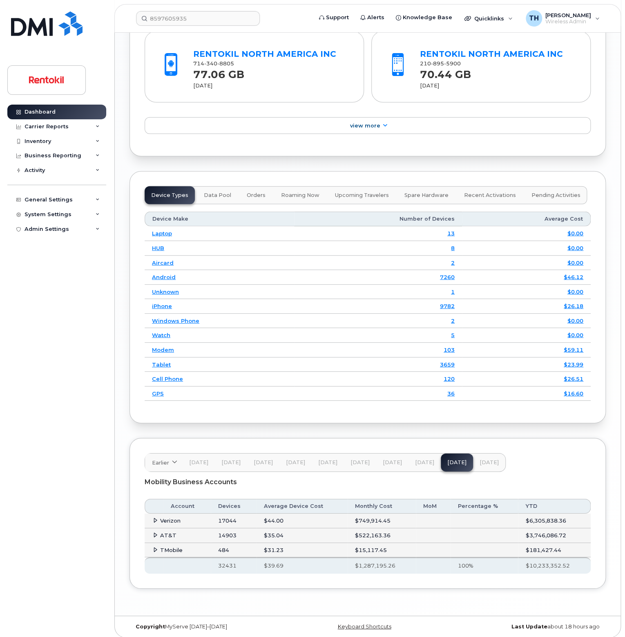
click at [154, 518] on icon at bounding box center [155, 520] width 5 height 5
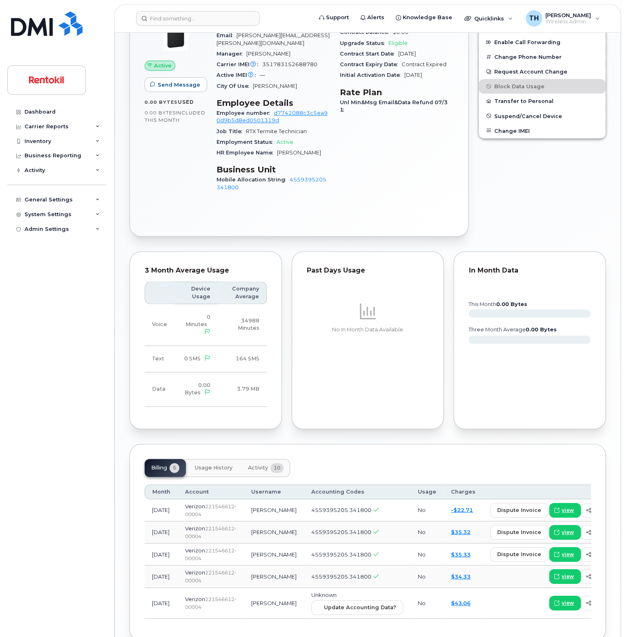
scroll to position [379, 0]
